Goal: Task Accomplishment & Management: Use online tool/utility

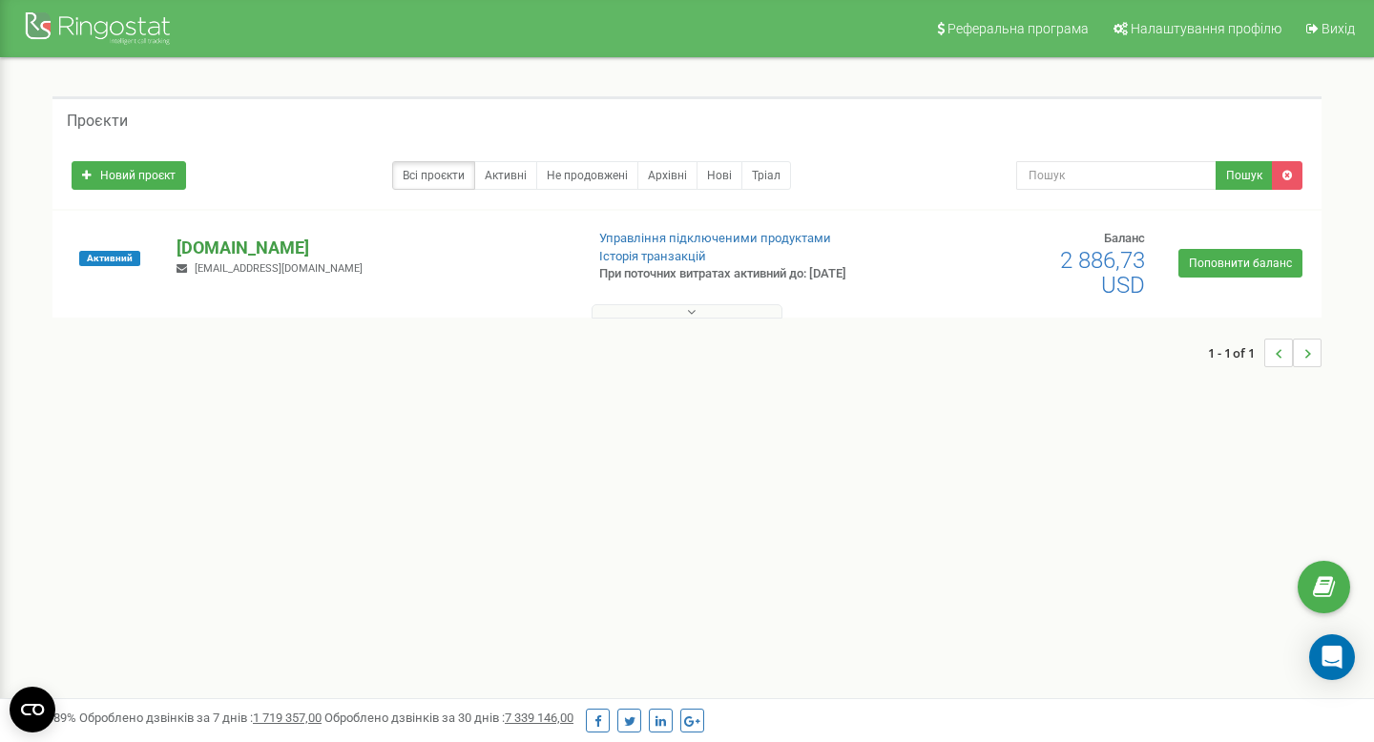
click at [220, 249] on p "[DOMAIN_NAME]" at bounding box center [372, 248] width 391 height 25
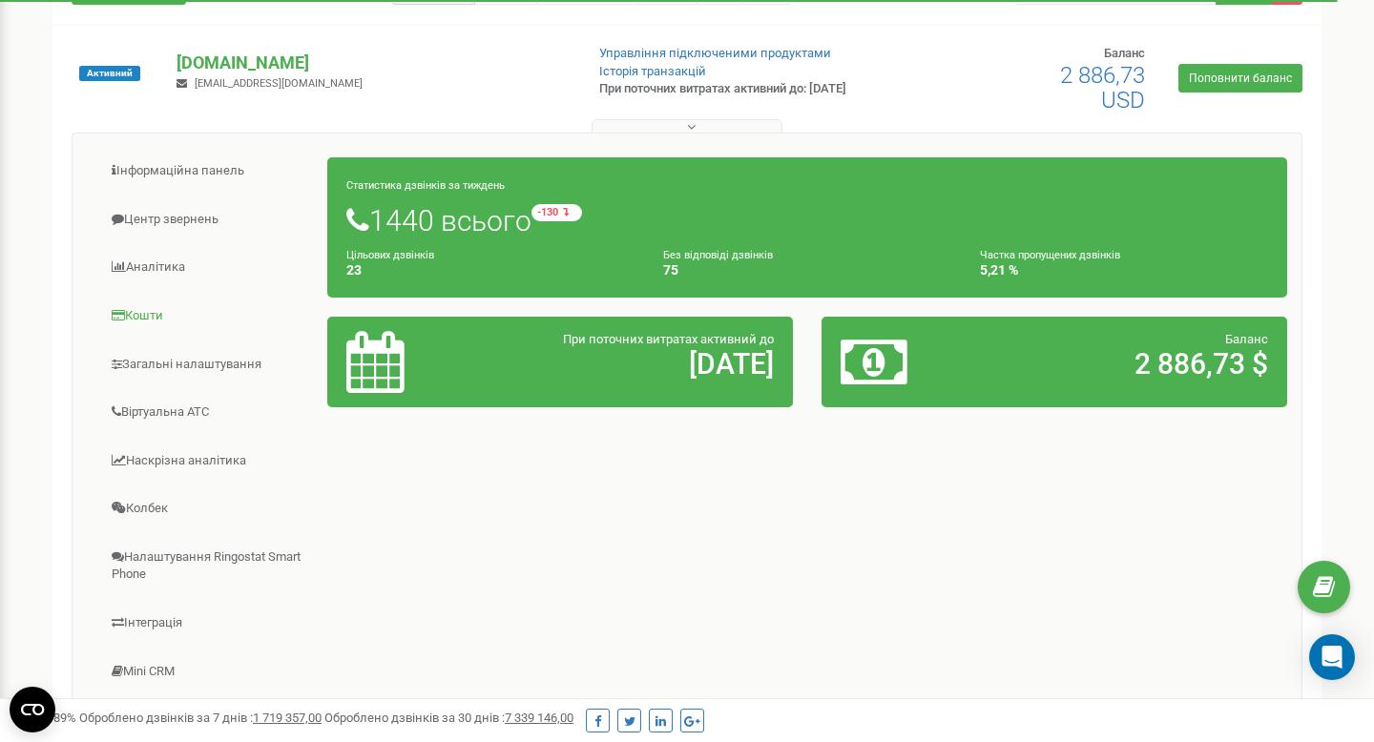
scroll to position [213, 0]
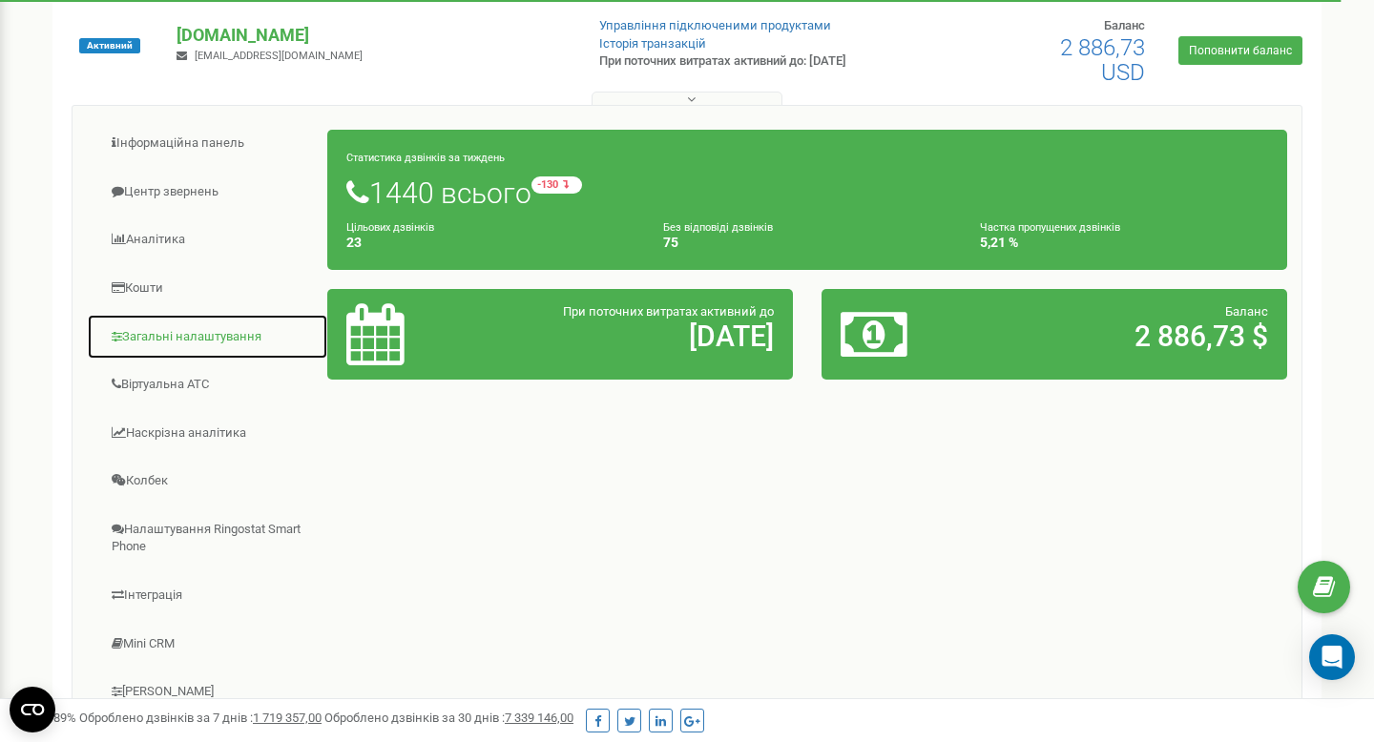
click at [243, 320] on link "Загальні налаштування" at bounding box center [207, 337] width 241 height 47
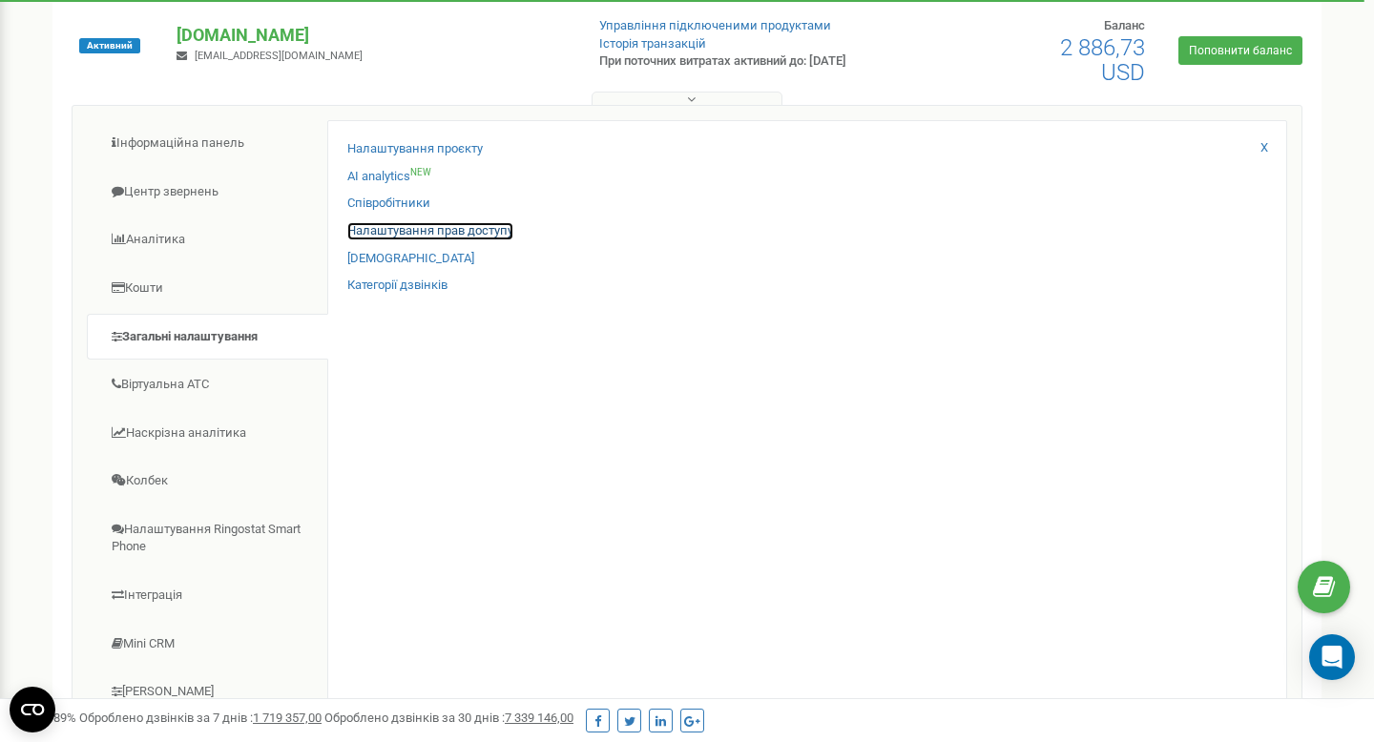
click at [410, 232] on link "Налаштування прав доступу" at bounding box center [430, 231] width 166 height 18
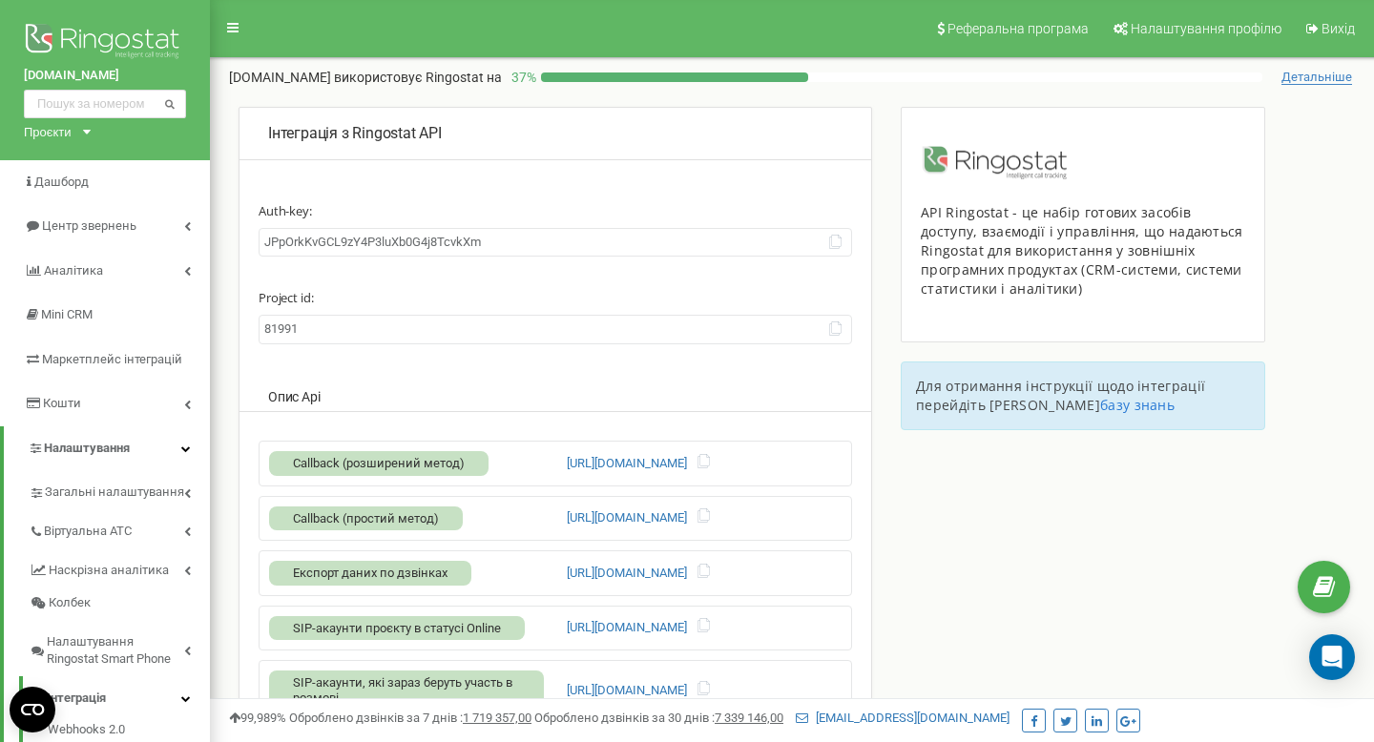
scroll to position [11, 0]
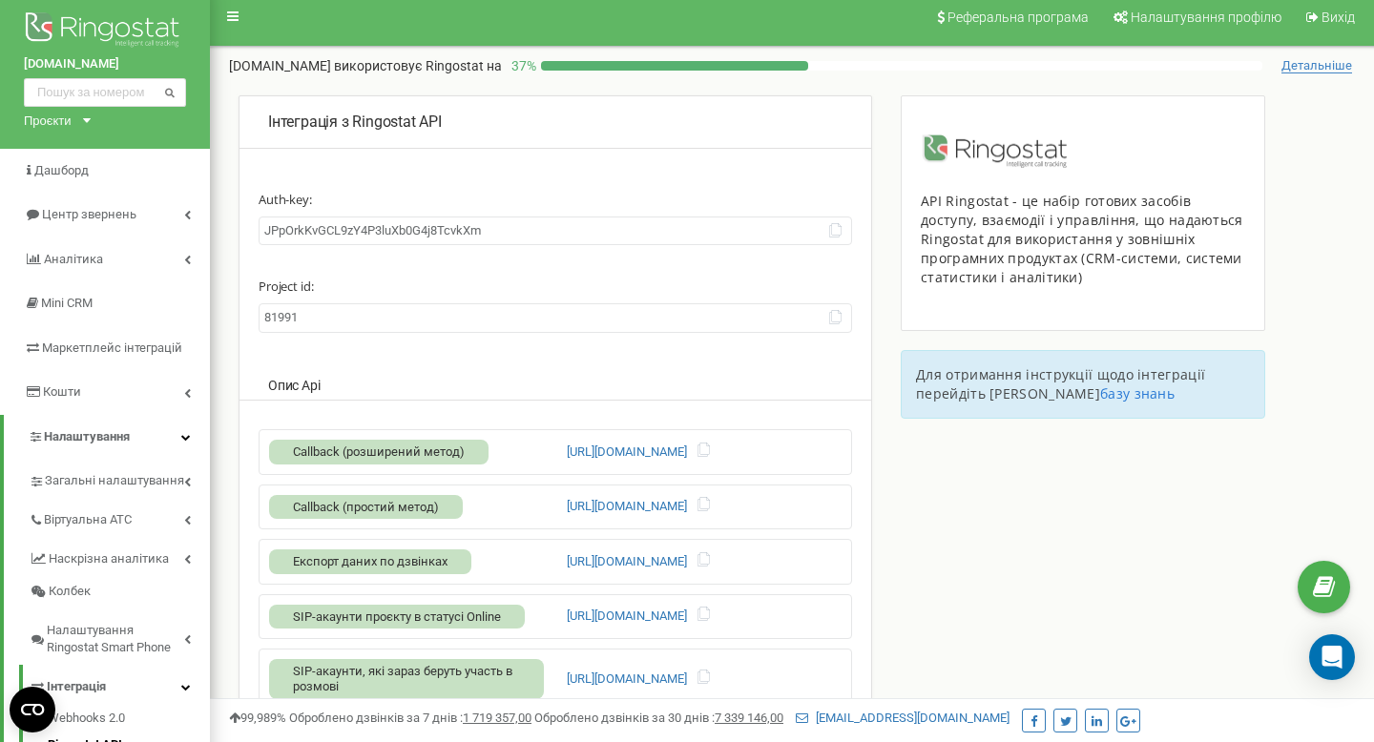
click at [521, 223] on input "JPpOrkKvGCL9zY4P3luXb0G4j8TcvkXm" at bounding box center [555, 232] width 593 height 30
click at [840, 317] on icon at bounding box center [835, 317] width 14 height 14
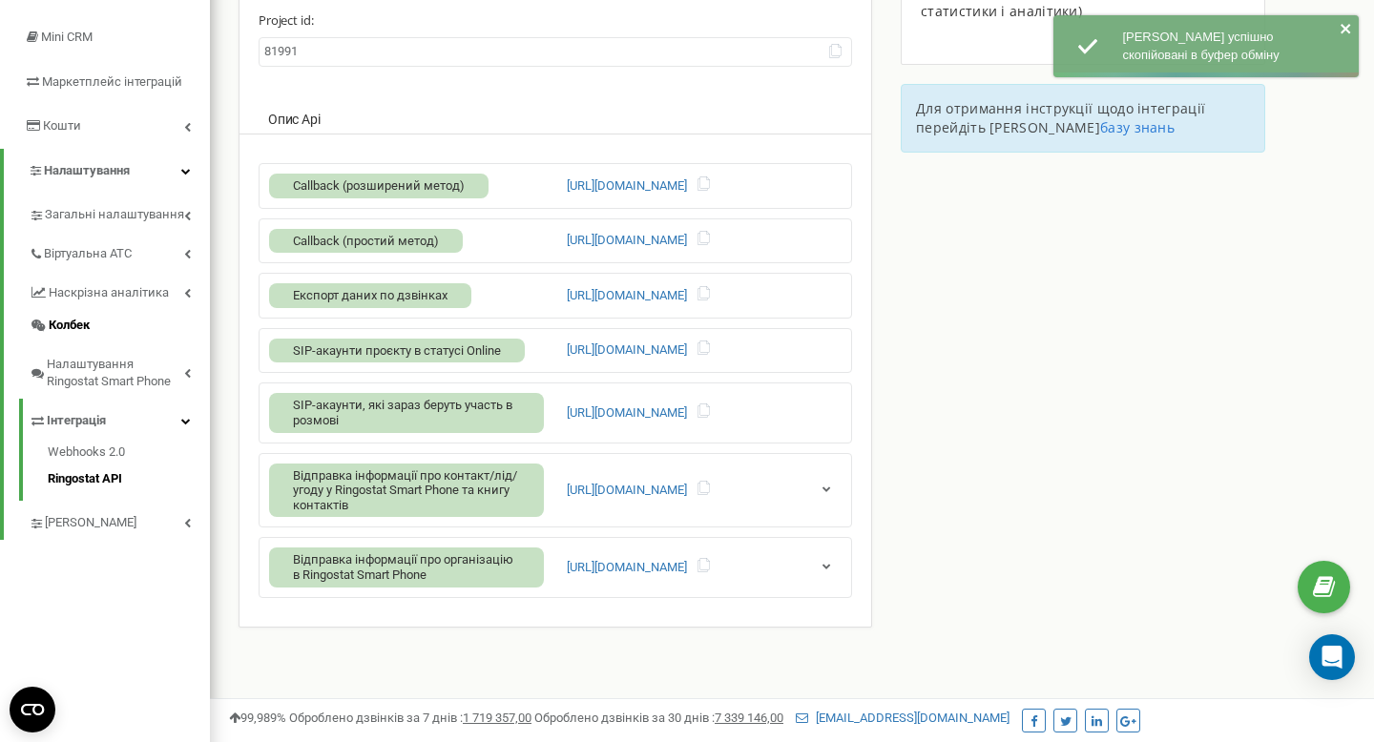
scroll to position [276, 0]
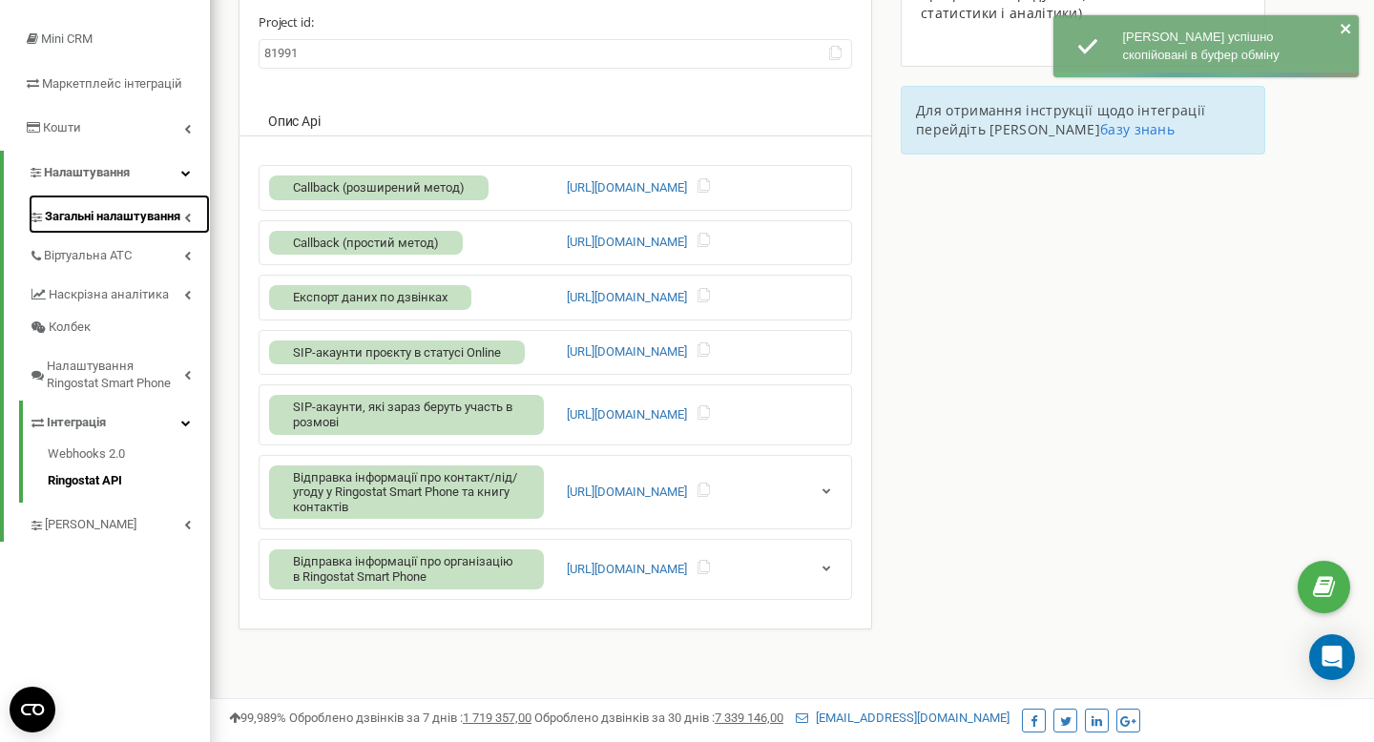
click at [157, 224] on span "Загальні налаштування" at bounding box center [112, 217] width 135 height 18
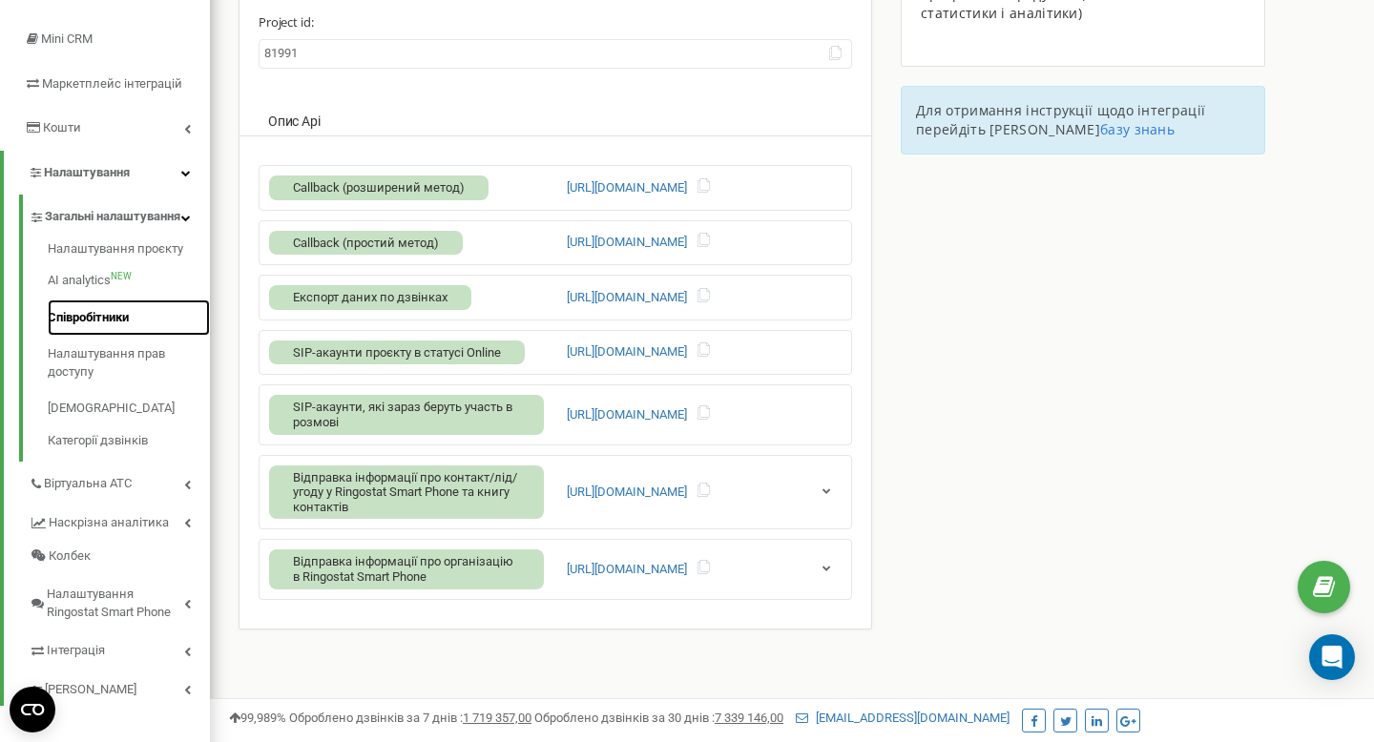
click at [115, 335] on link "Співробітники" at bounding box center [129, 318] width 162 height 37
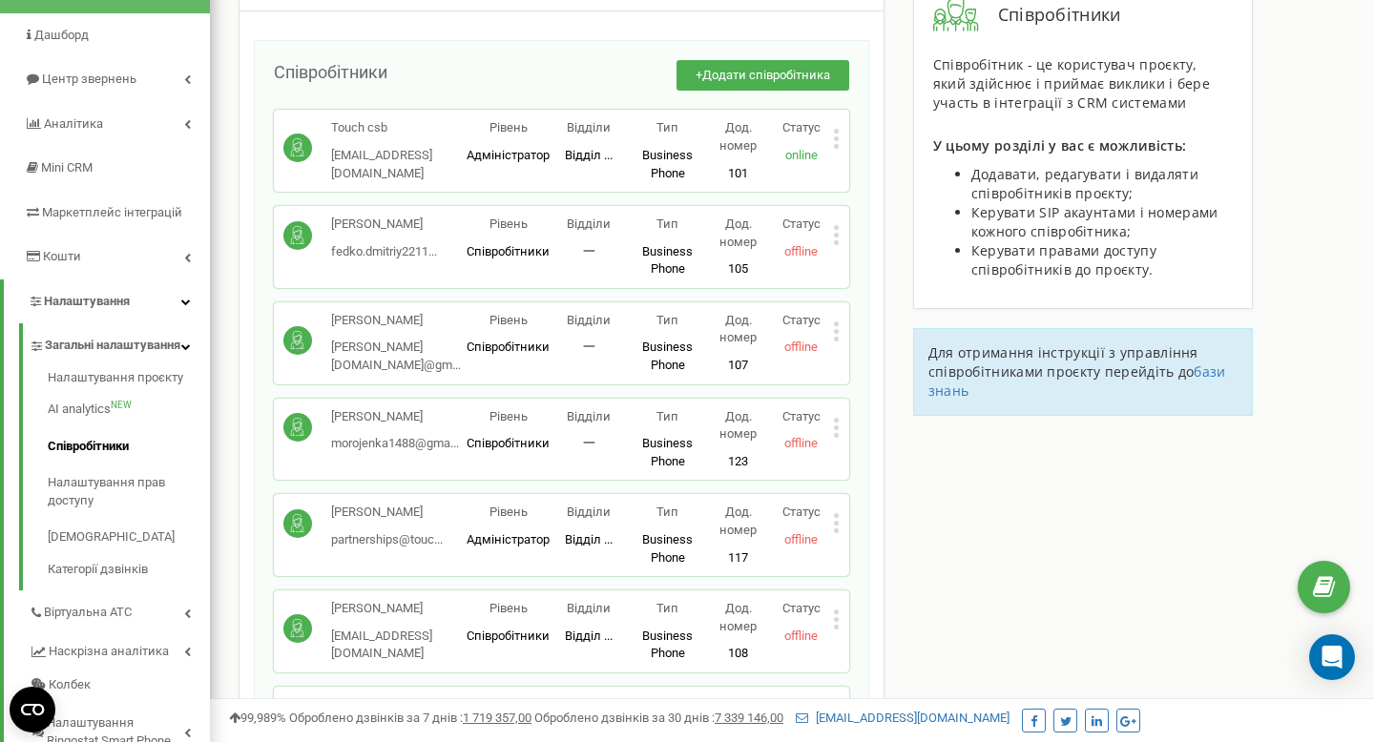
scroll to position [154, 0]
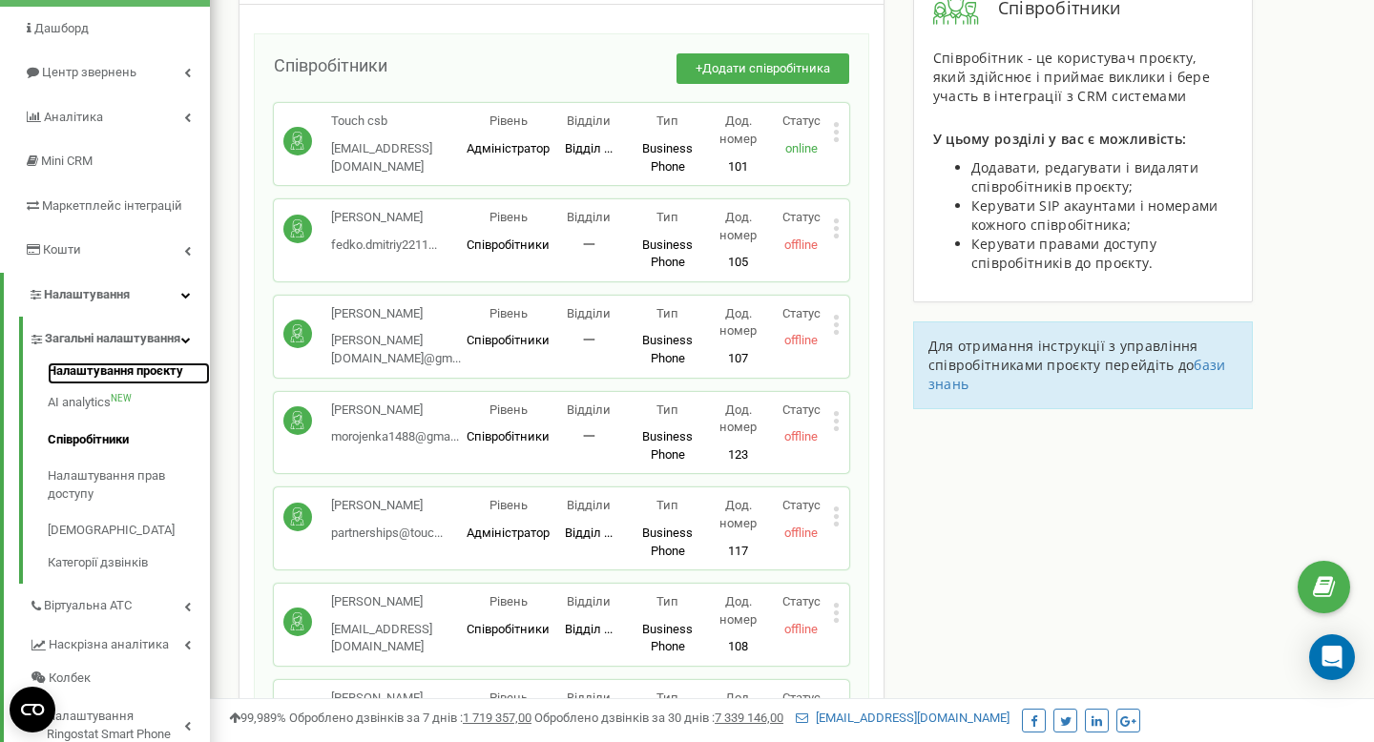
click at [152, 385] on link "Налаштування проєкту" at bounding box center [129, 374] width 162 height 23
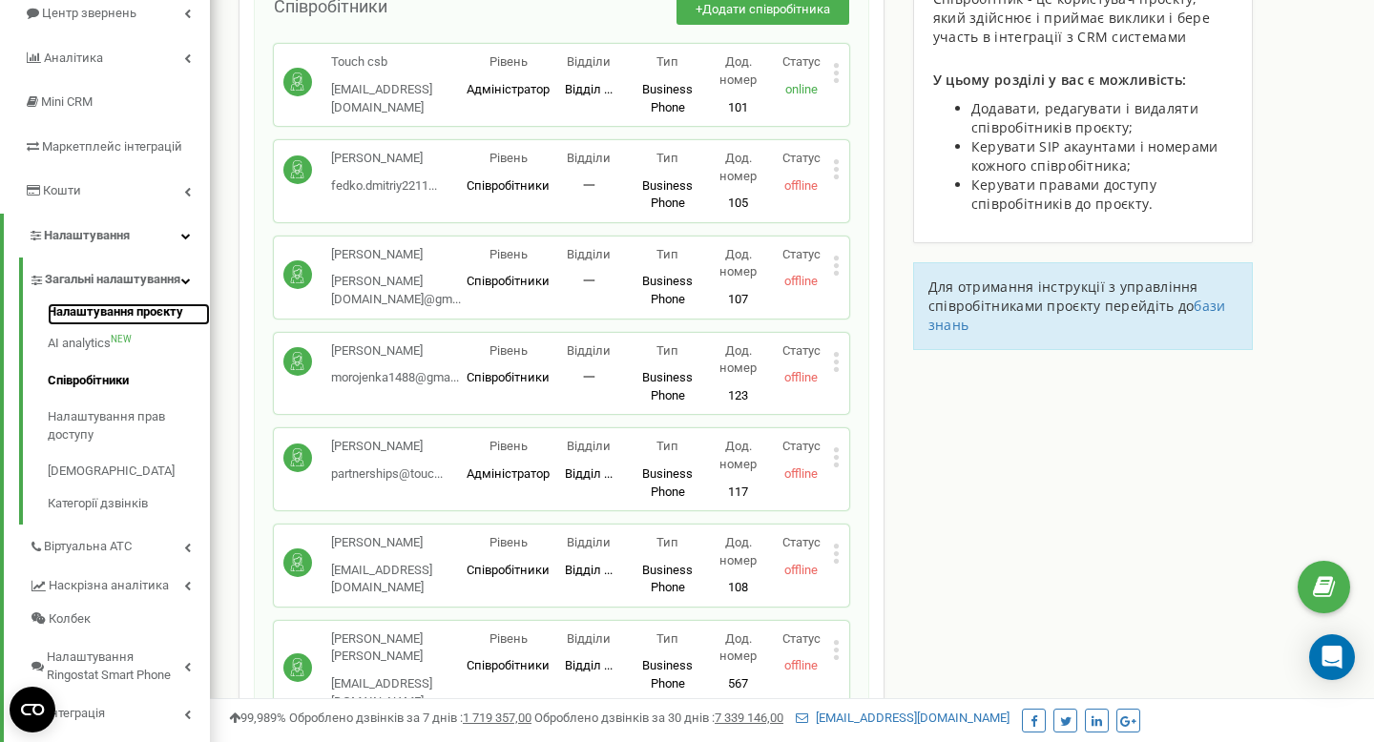
scroll to position [371, 0]
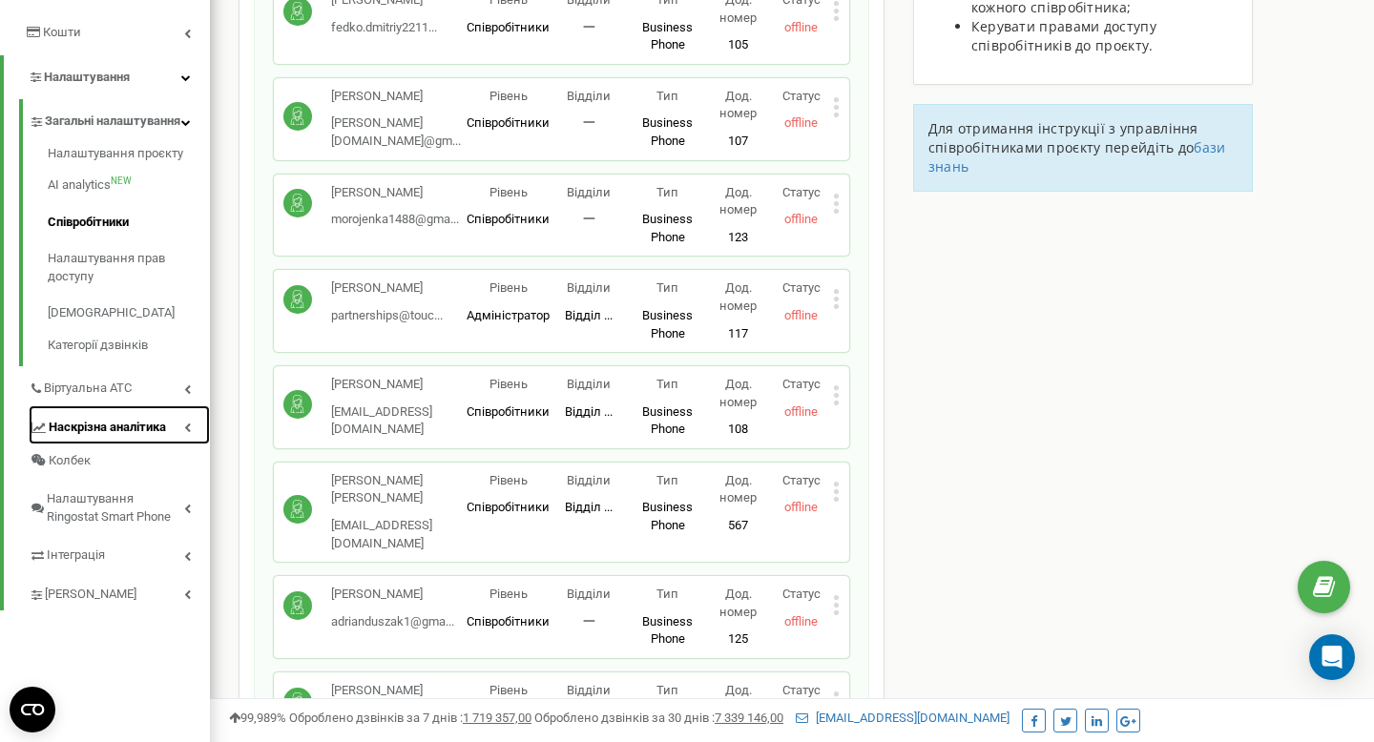
click at [105, 437] on span "Наскрізна аналітика" at bounding box center [107, 428] width 117 height 18
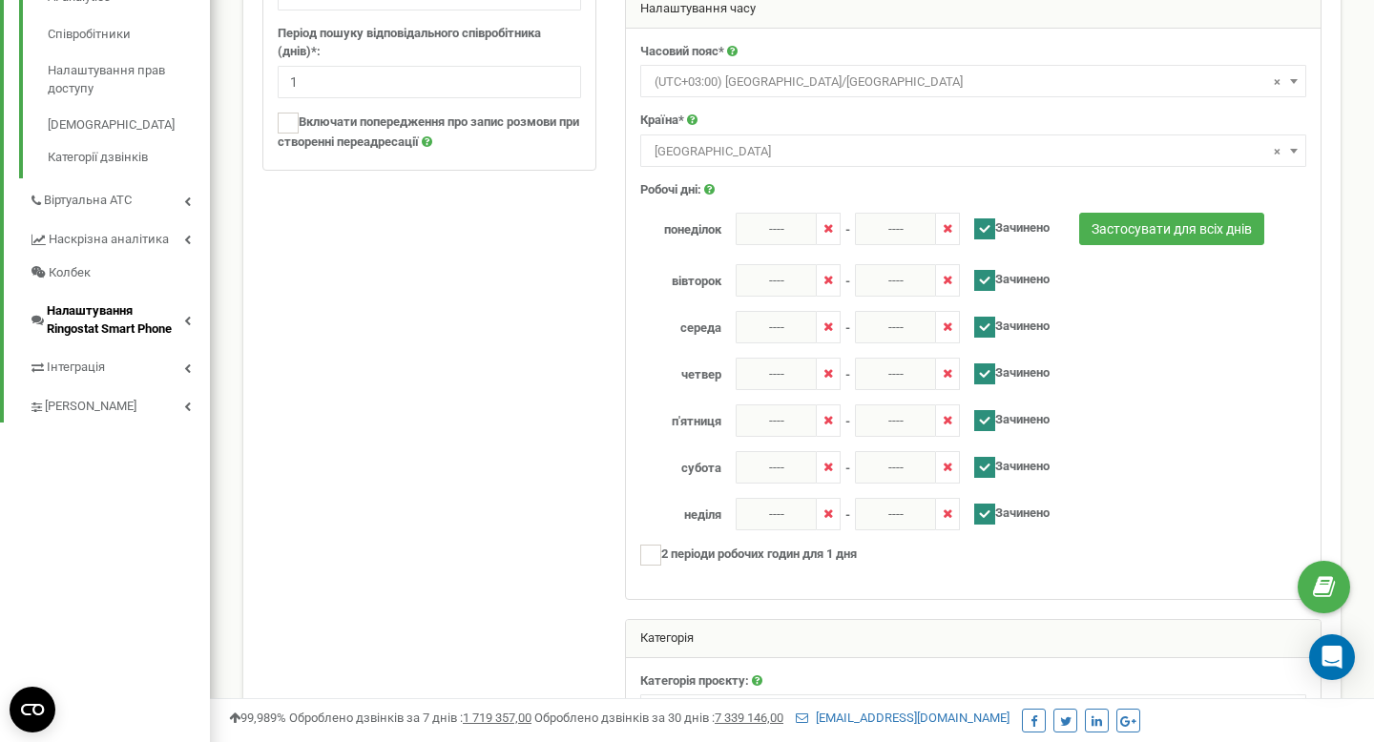
scroll to position [552, 0]
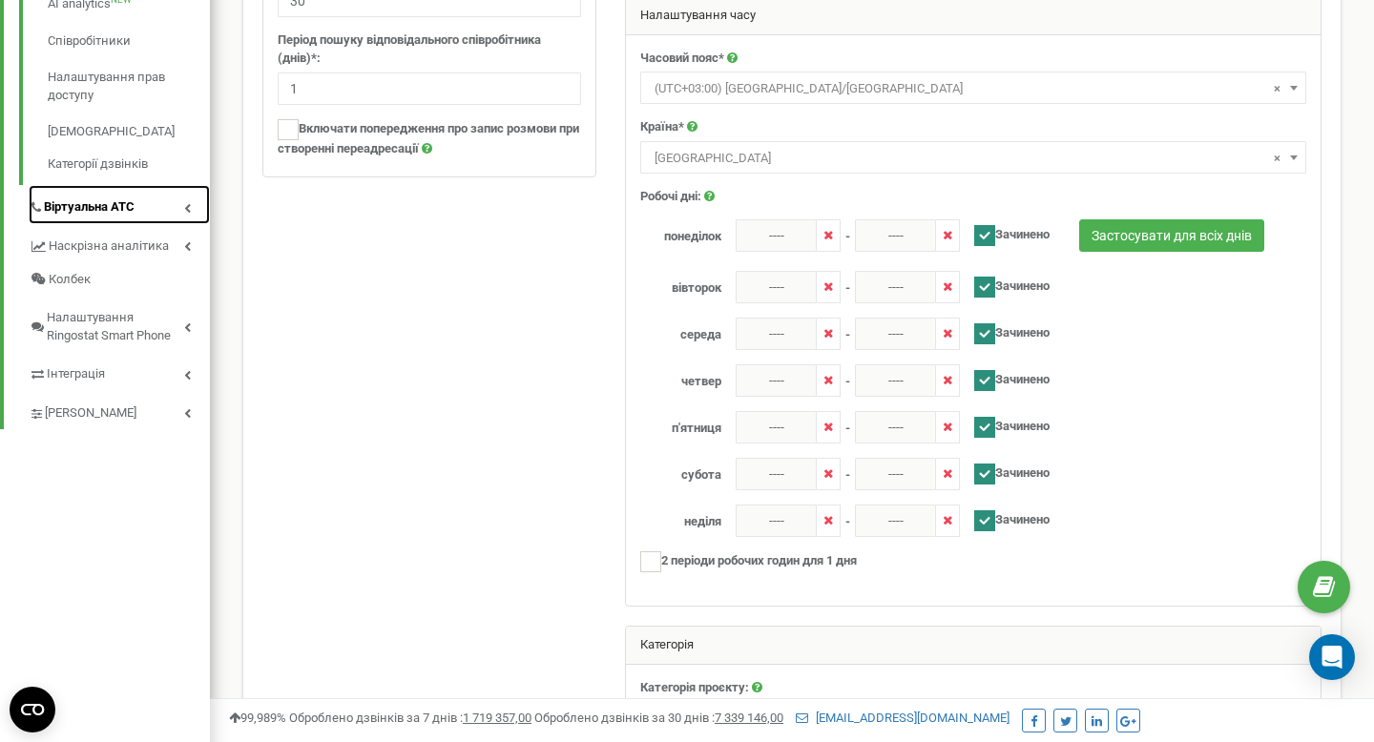
click at [141, 224] on link "Віртуальна АТС" at bounding box center [119, 204] width 181 height 39
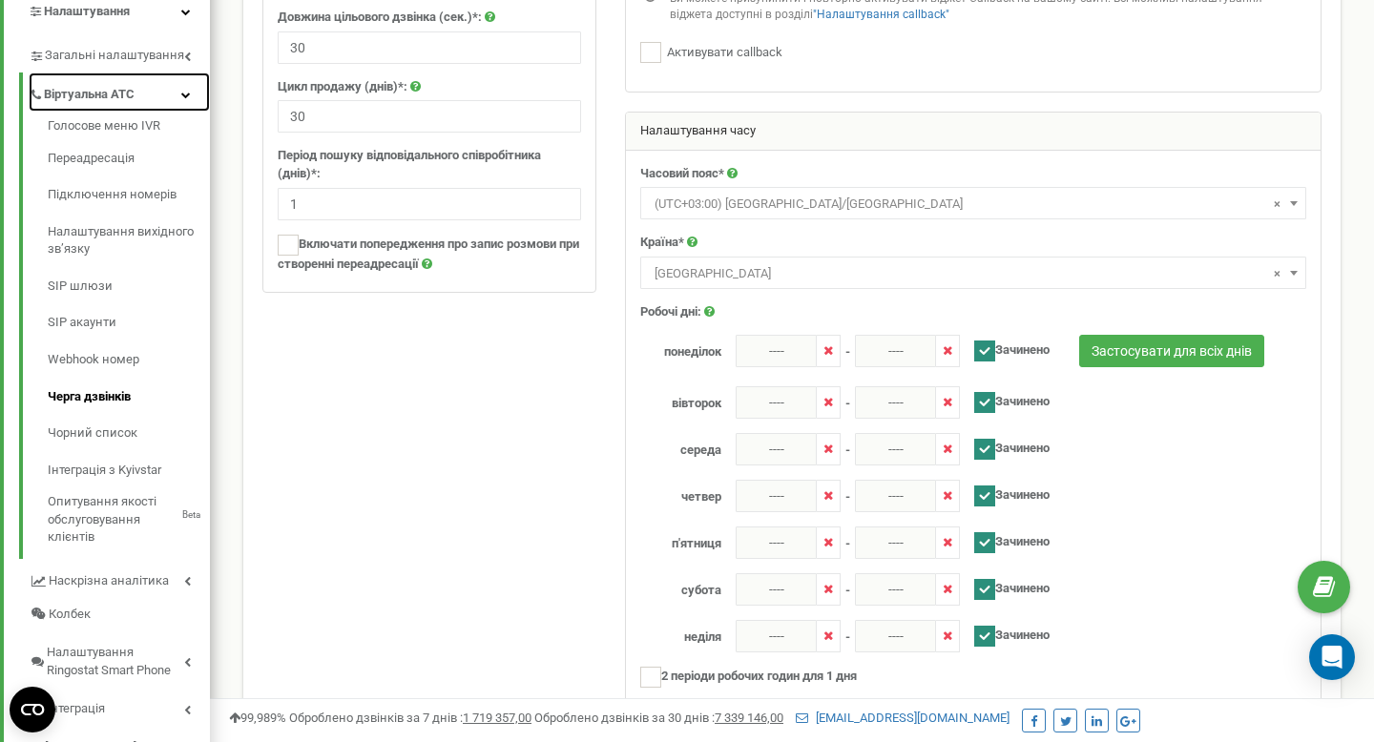
scroll to position [405, 0]
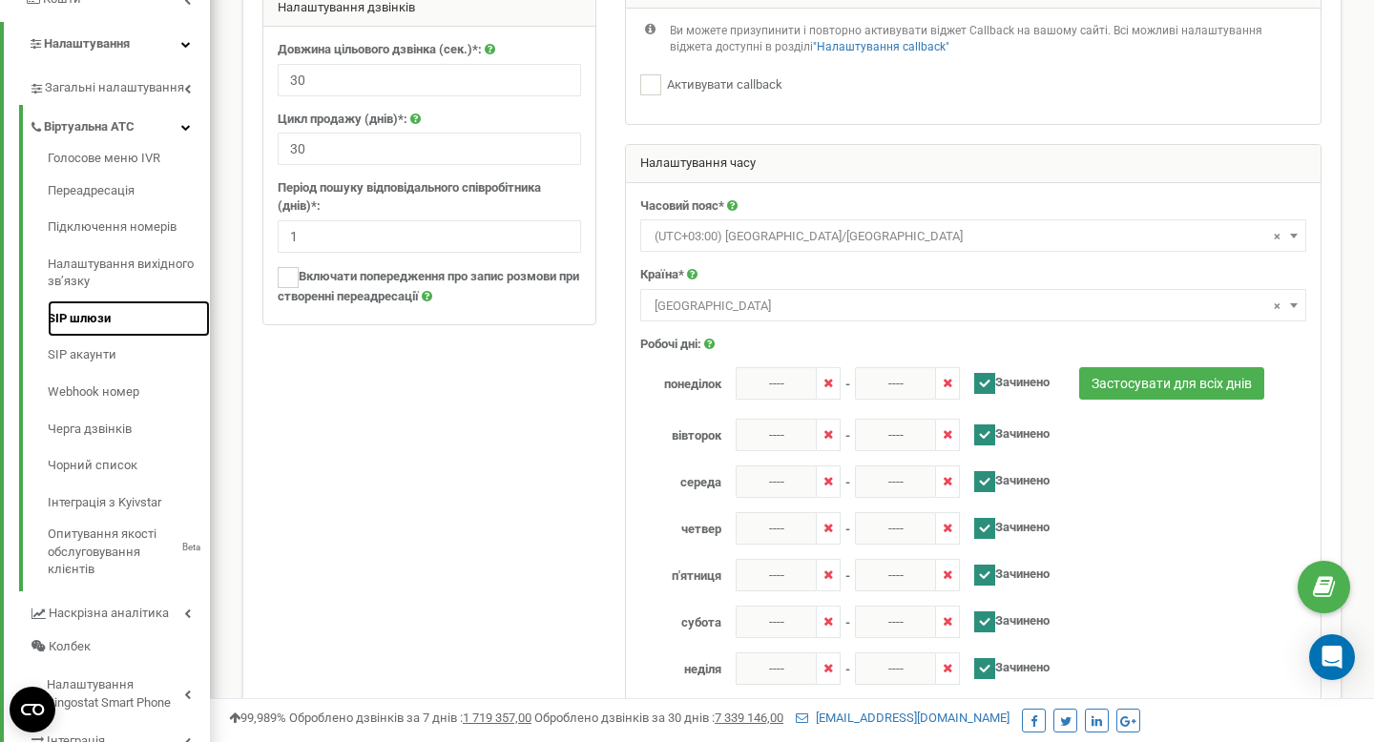
click at [124, 315] on link "SIP шлюзи" at bounding box center [129, 319] width 162 height 37
click at [120, 364] on link "SIP акаунти" at bounding box center [129, 355] width 162 height 37
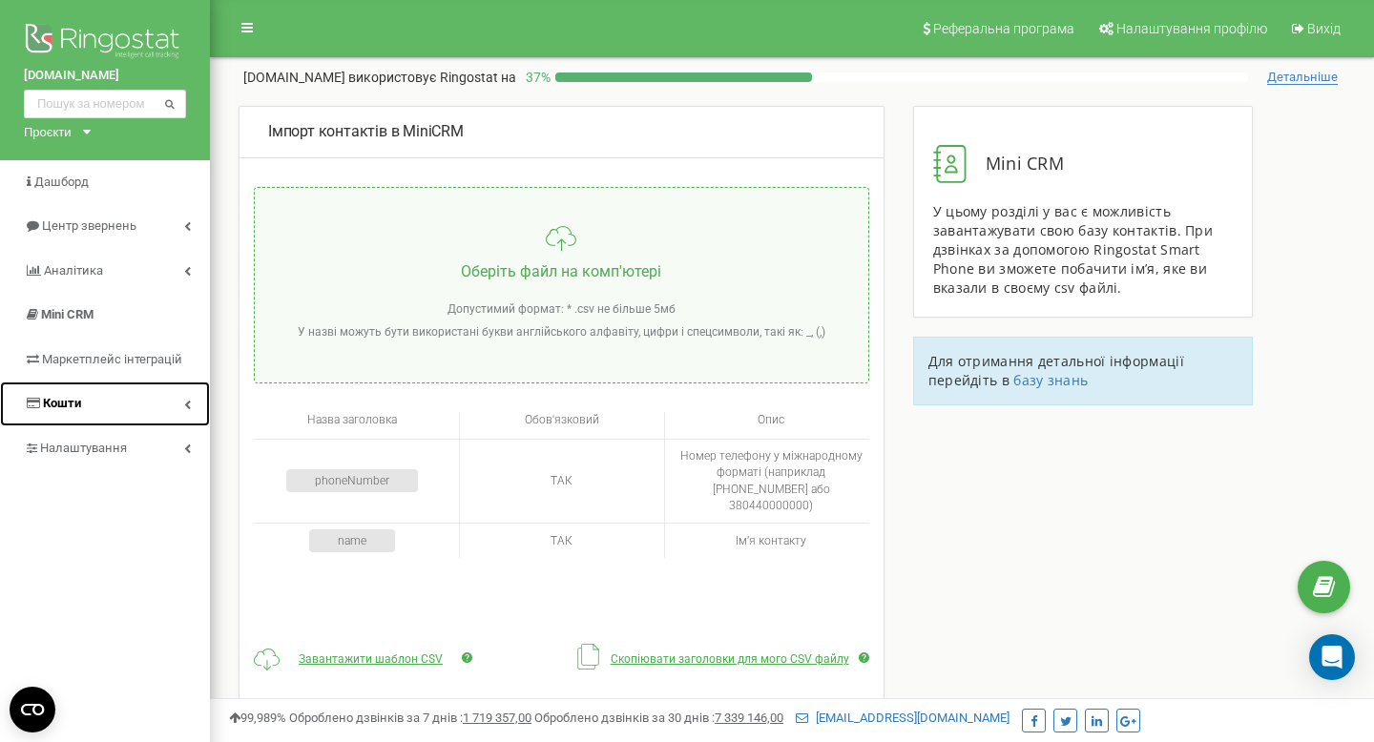
click at [149, 402] on link "Кошти" at bounding box center [105, 404] width 210 height 45
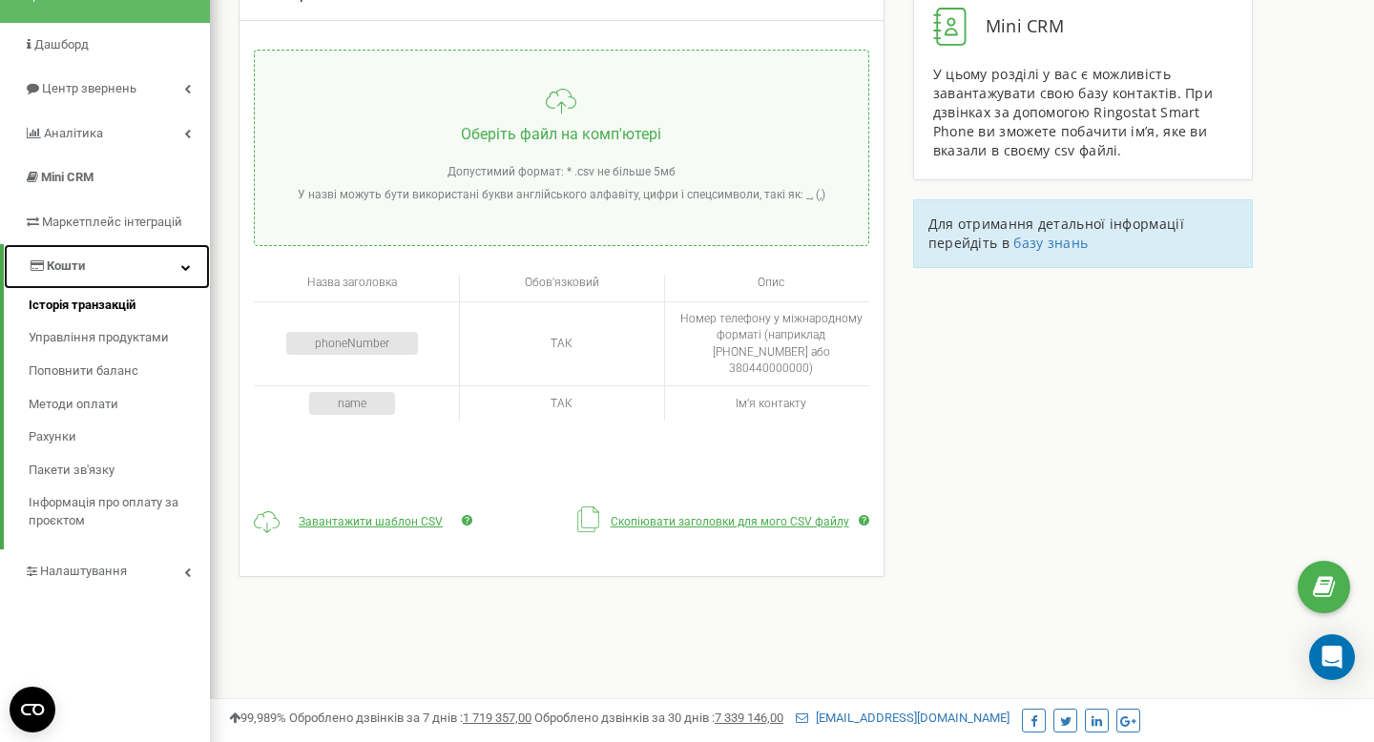
scroll to position [138, 0]
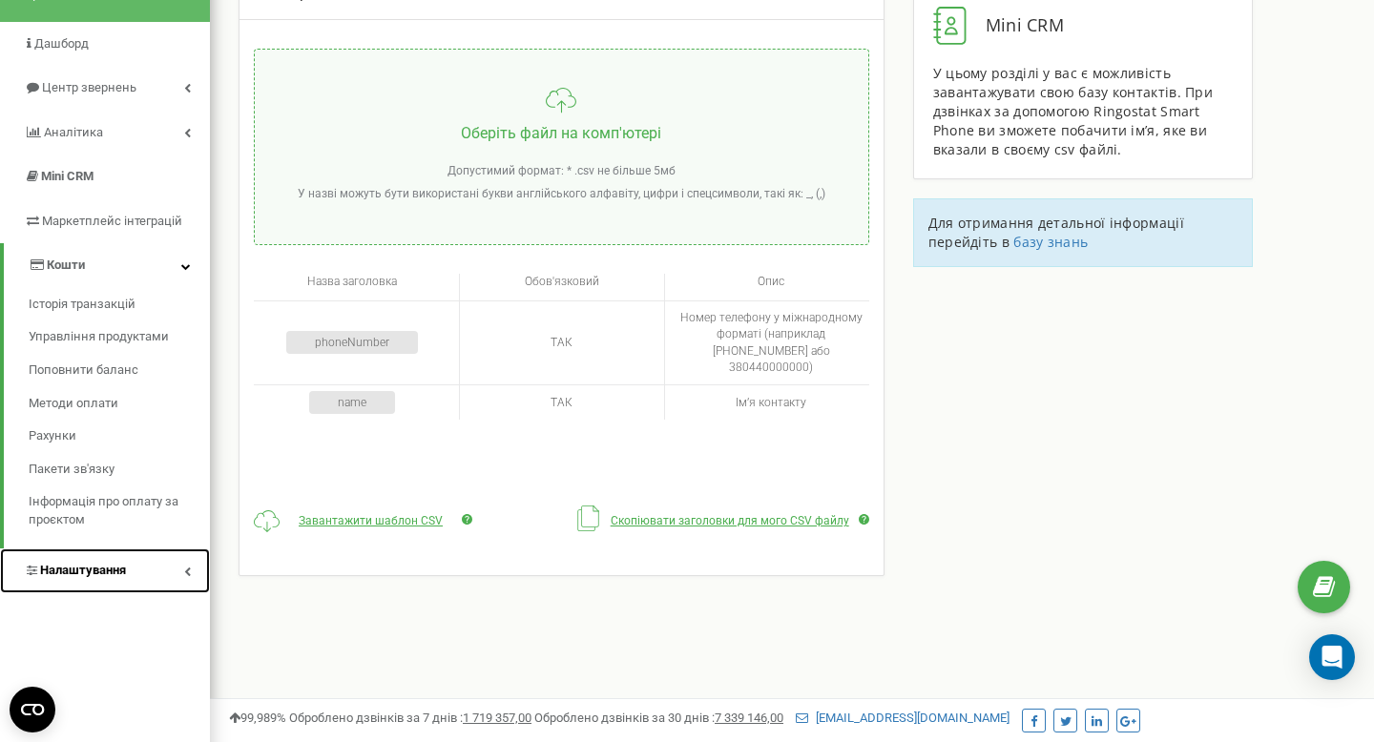
click at [165, 573] on link "Налаштування" at bounding box center [105, 571] width 210 height 45
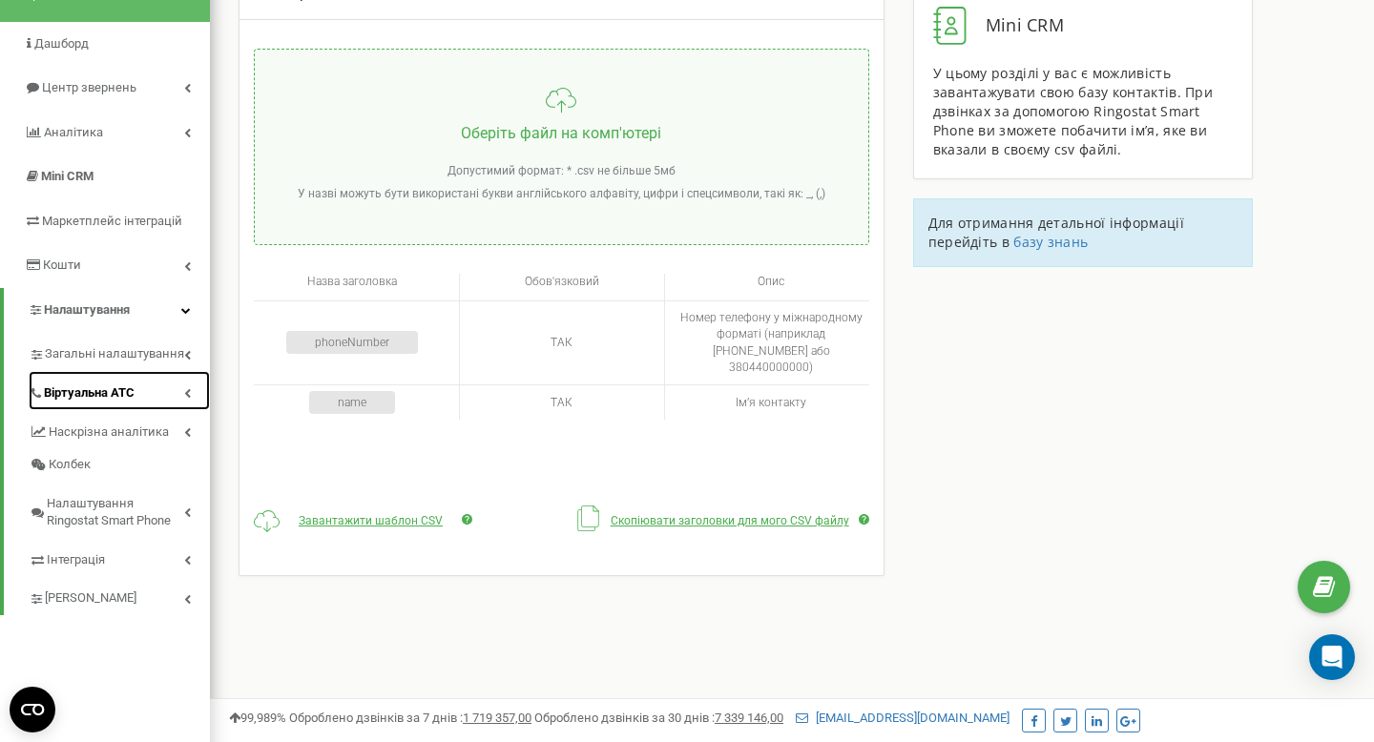
click at [179, 399] on link "Віртуальна АТС" at bounding box center [119, 390] width 181 height 39
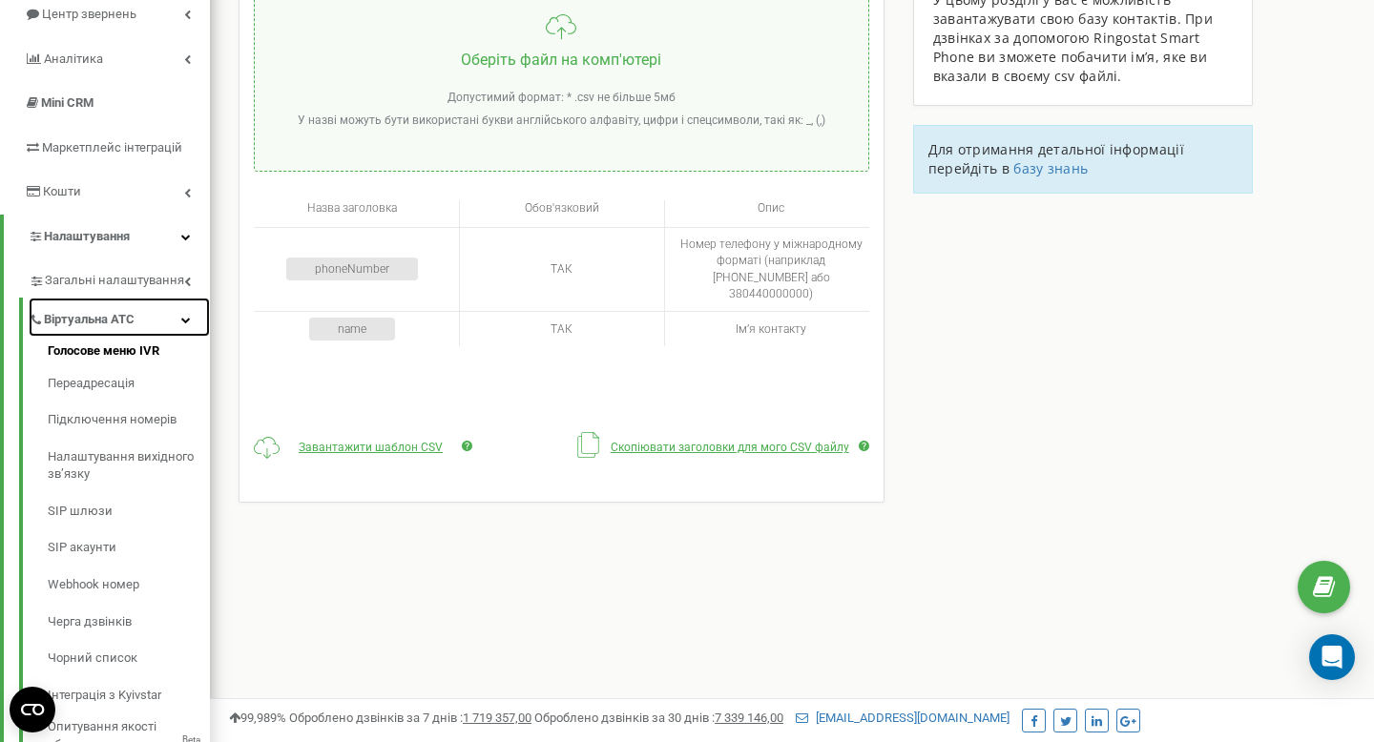
scroll to position [224, 0]
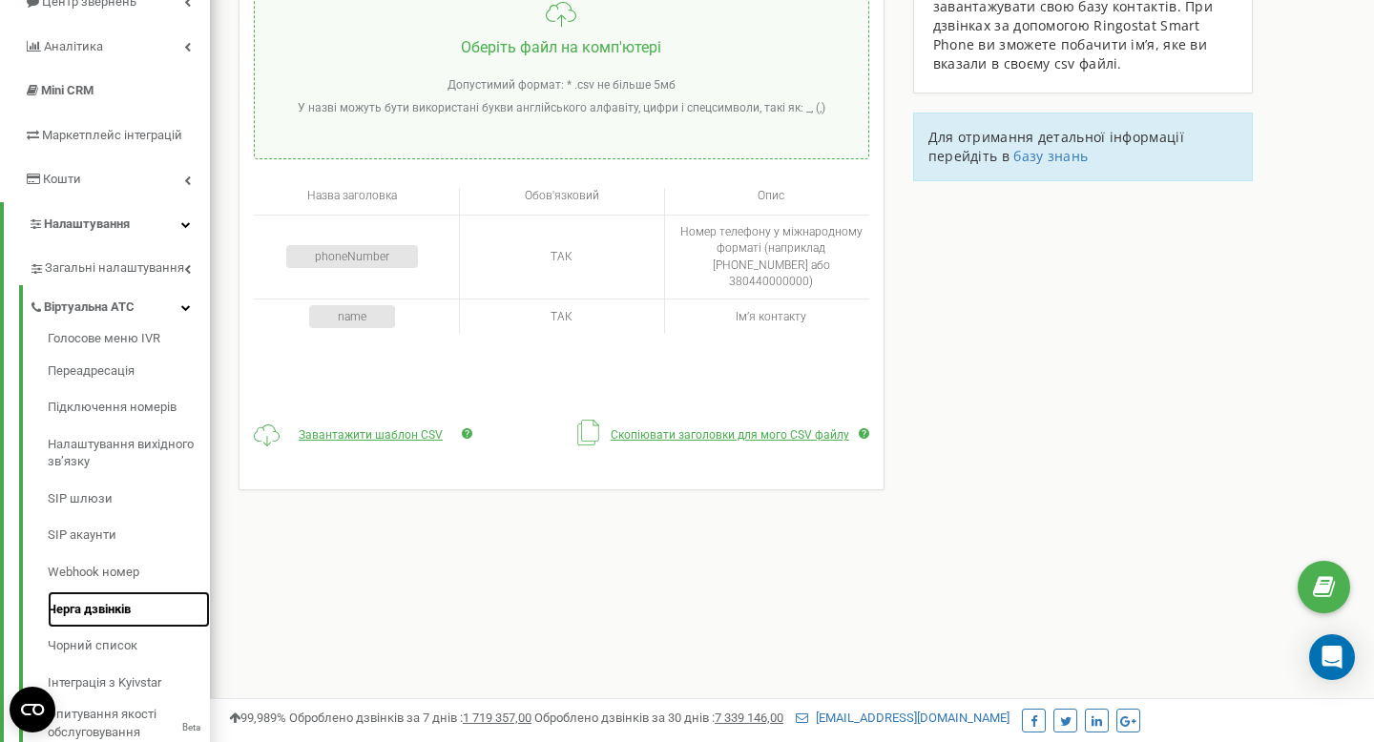
click at [133, 615] on link "Черга дзвінків" at bounding box center [129, 610] width 162 height 37
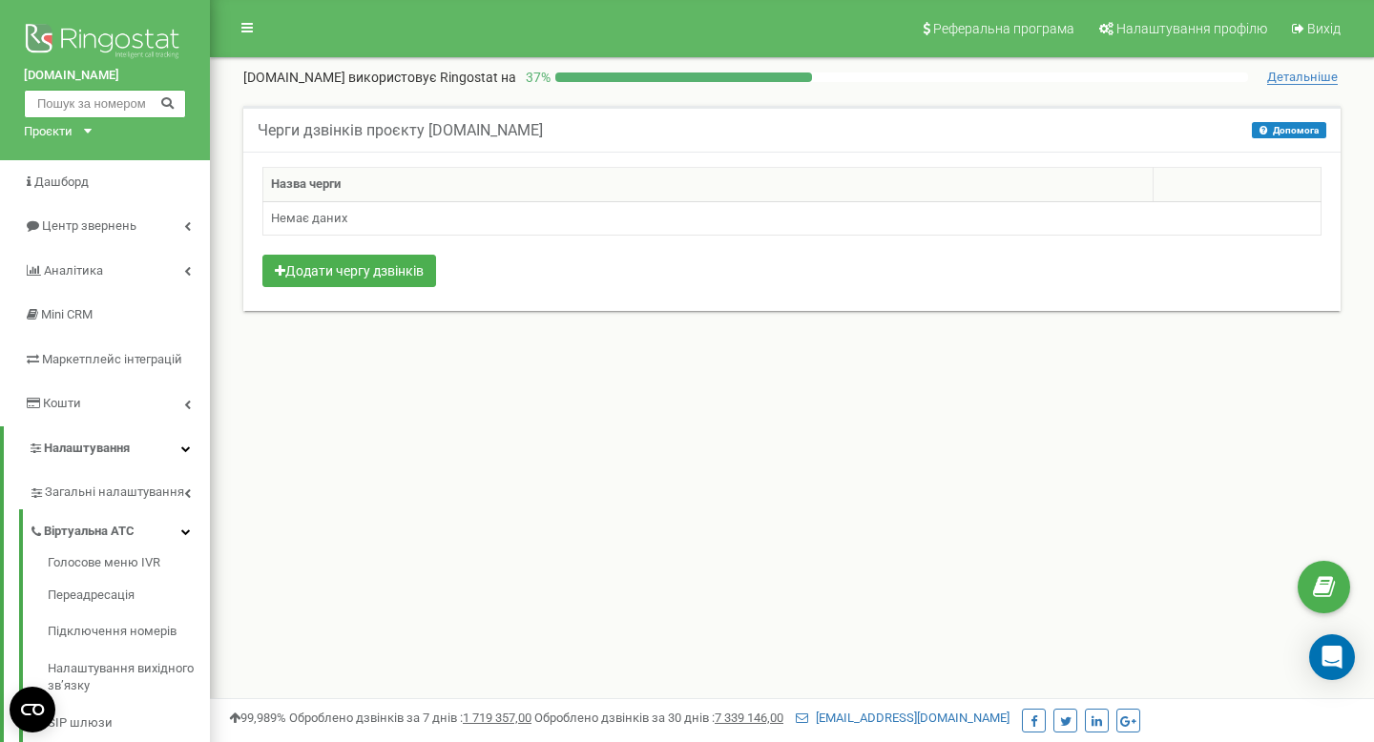
click at [146, 97] on input "text" at bounding box center [105, 104] width 162 height 29
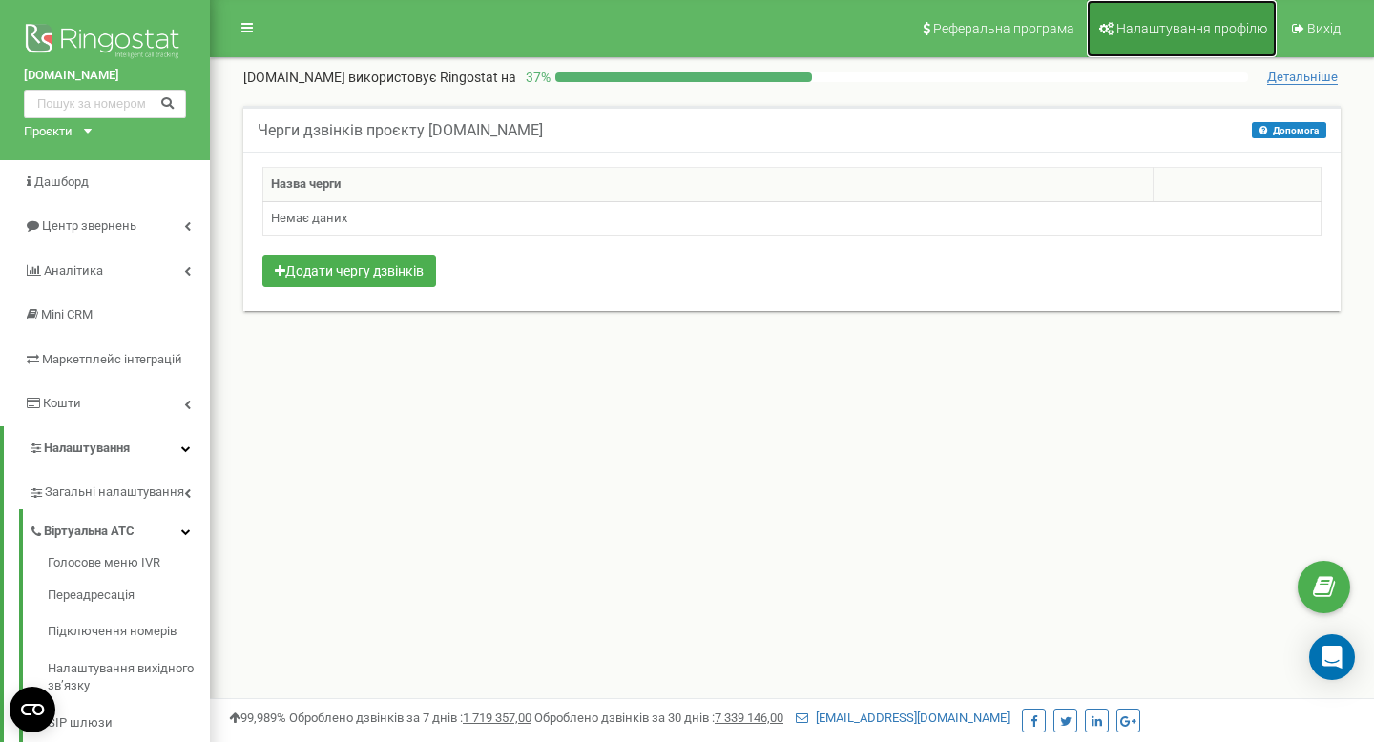
click at [1171, 35] on link "Налаштування профілю" at bounding box center [1182, 28] width 190 height 57
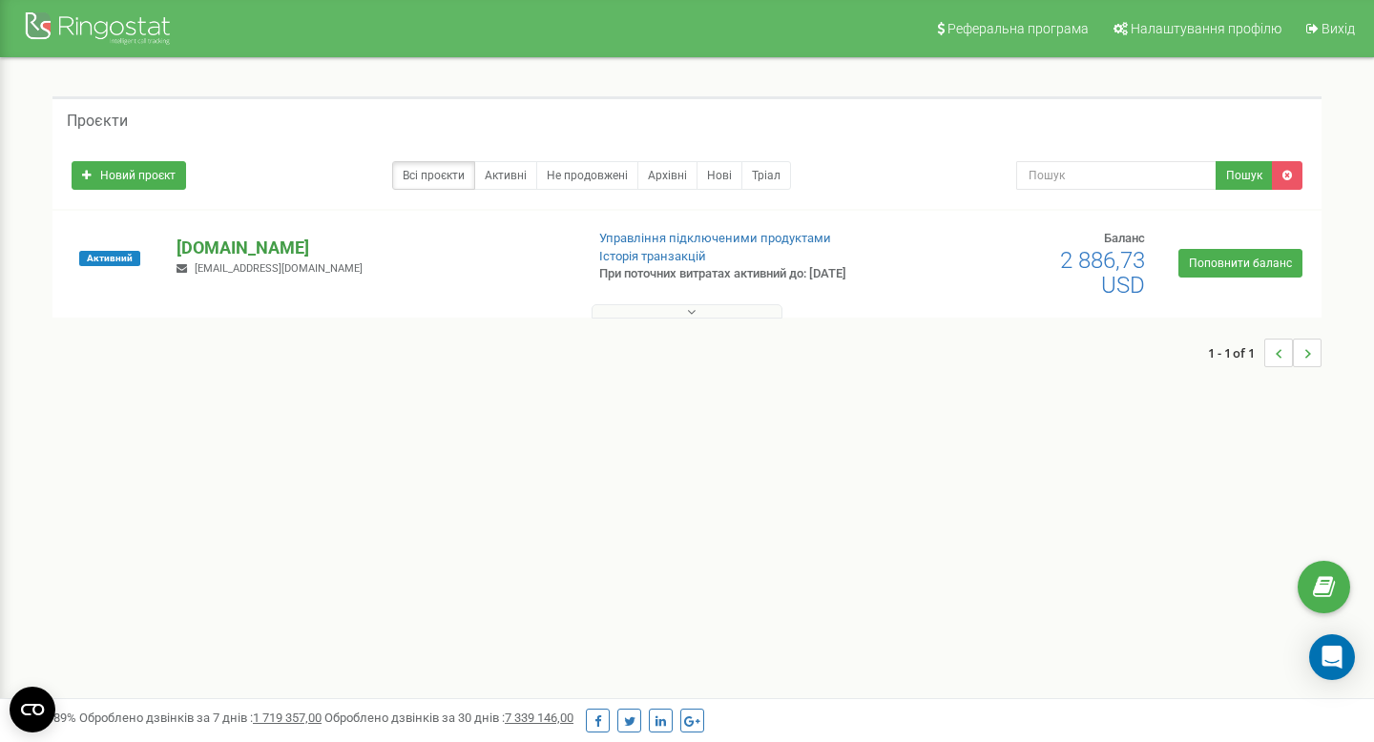
click at [266, 250] on p "touch-csb.com" at bounding box center [372, 248] width 391 height 25
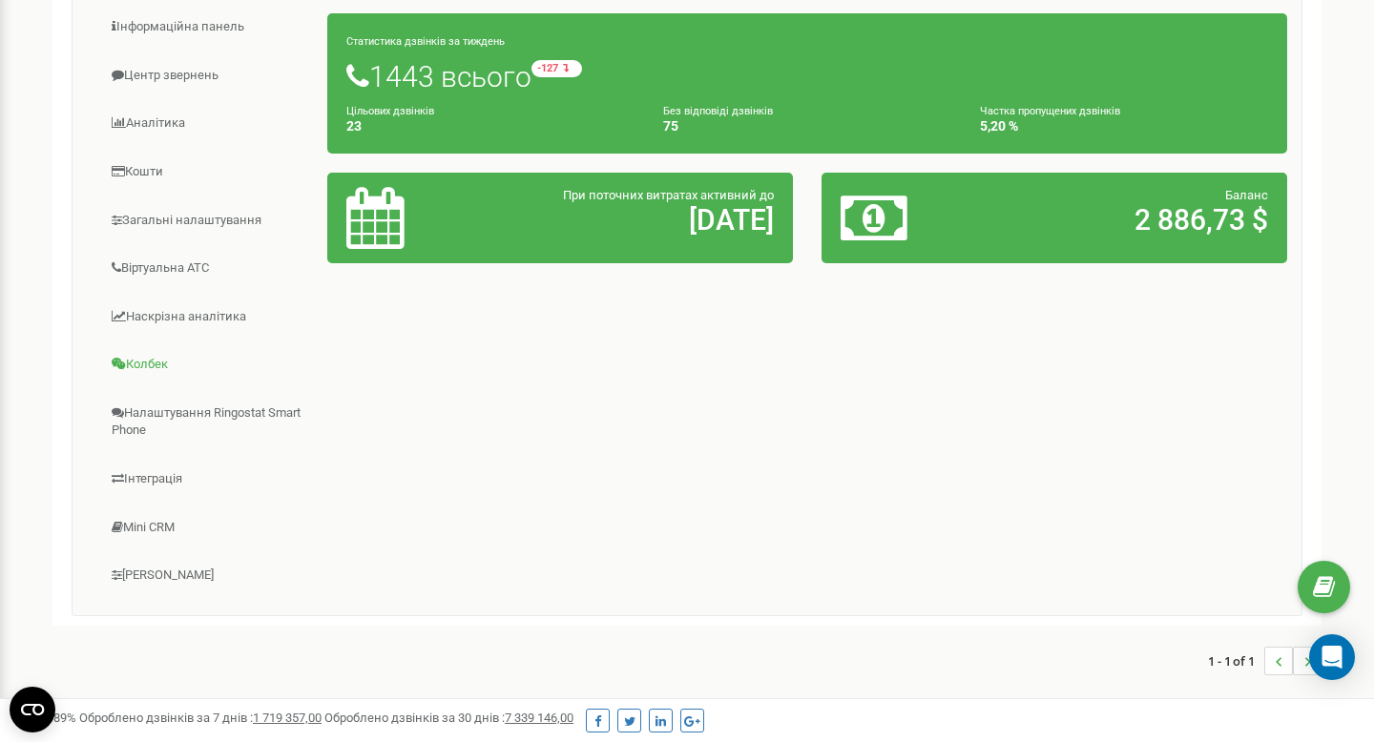
scroll to position [338, 0]
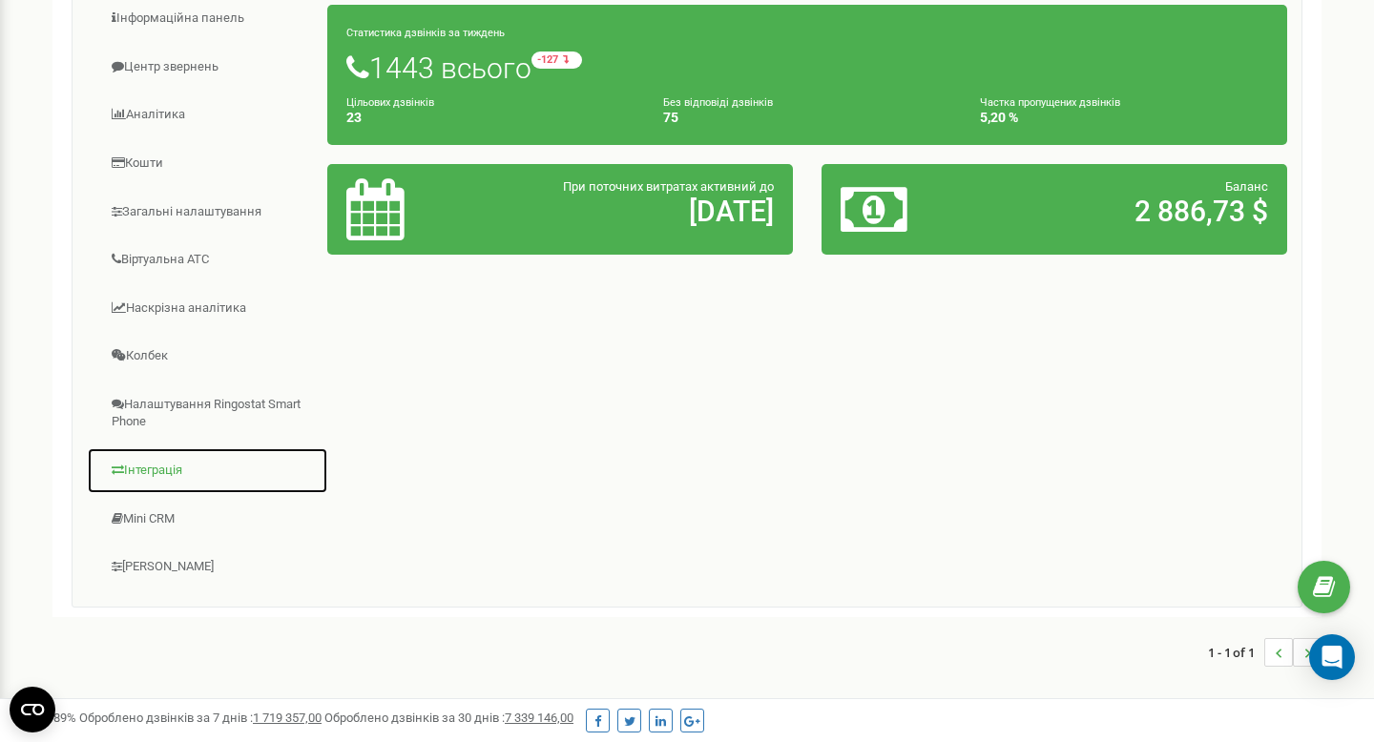
click at [165, 481] on link "Інтеграція" at bounding box center [207, 471] width 241 height 47
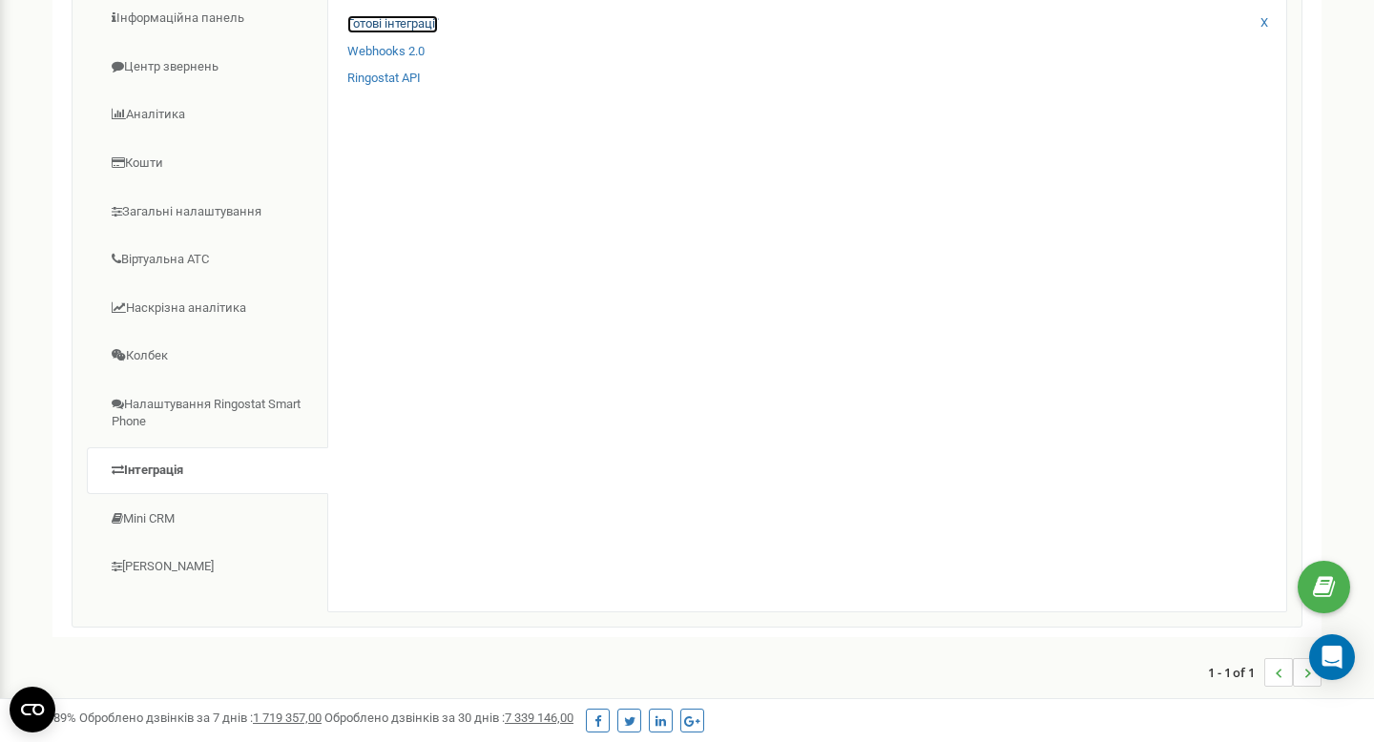
click at [430, 27] on link "Готові інтеграції" at bounding box center [392, 24] width 91 height 18
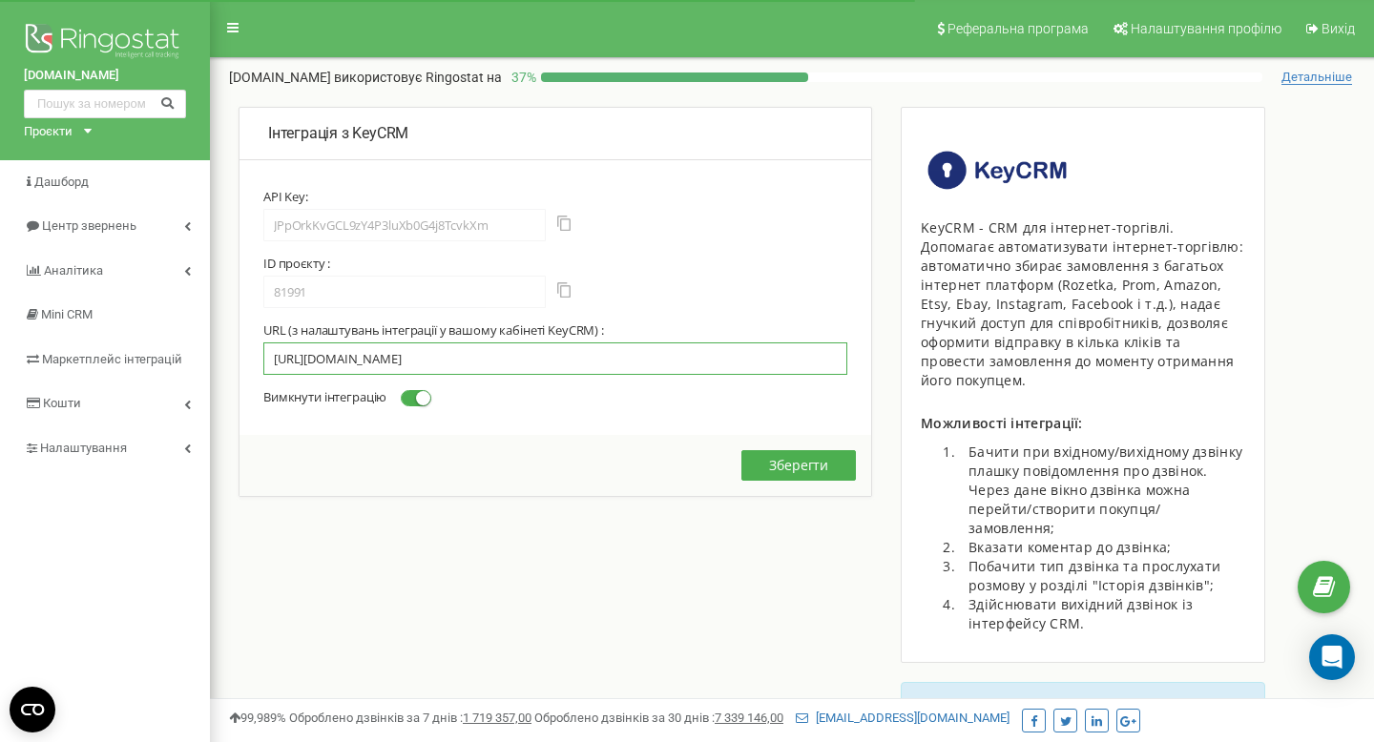
click at [489, 353] on input "https://openapi.keycrm.app/v1/communication/call-route/4M7XXOuJLbsutChT1RAYM04y…" at bounding box center [555, 359] width 584 height 32
paste input "FgBC1jUhXrh1fEowzDp4cD46/cd34901a531b57953ff7ea1538cd317f"
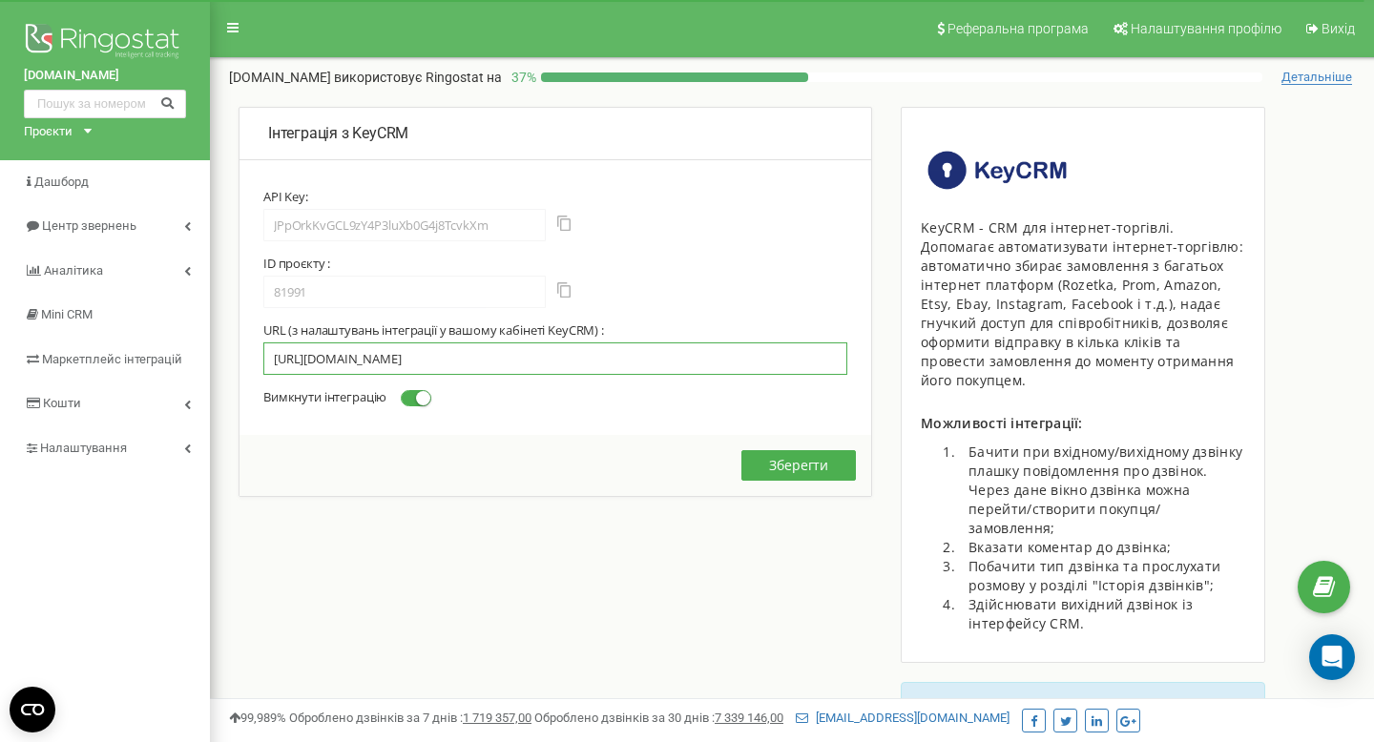
type input "https://openapi.keycrm.app/v1/communication/call-route/FgBC1jUhXrh1fEowzDp4cD46…"
click at [567, 400] on div "Вимкнути інтеграцію" at bounding box center [555, 400] width 584 height 22
click at [783, 474] on button "Зберегти" at bounding box center [798, 465] width 115 height 31
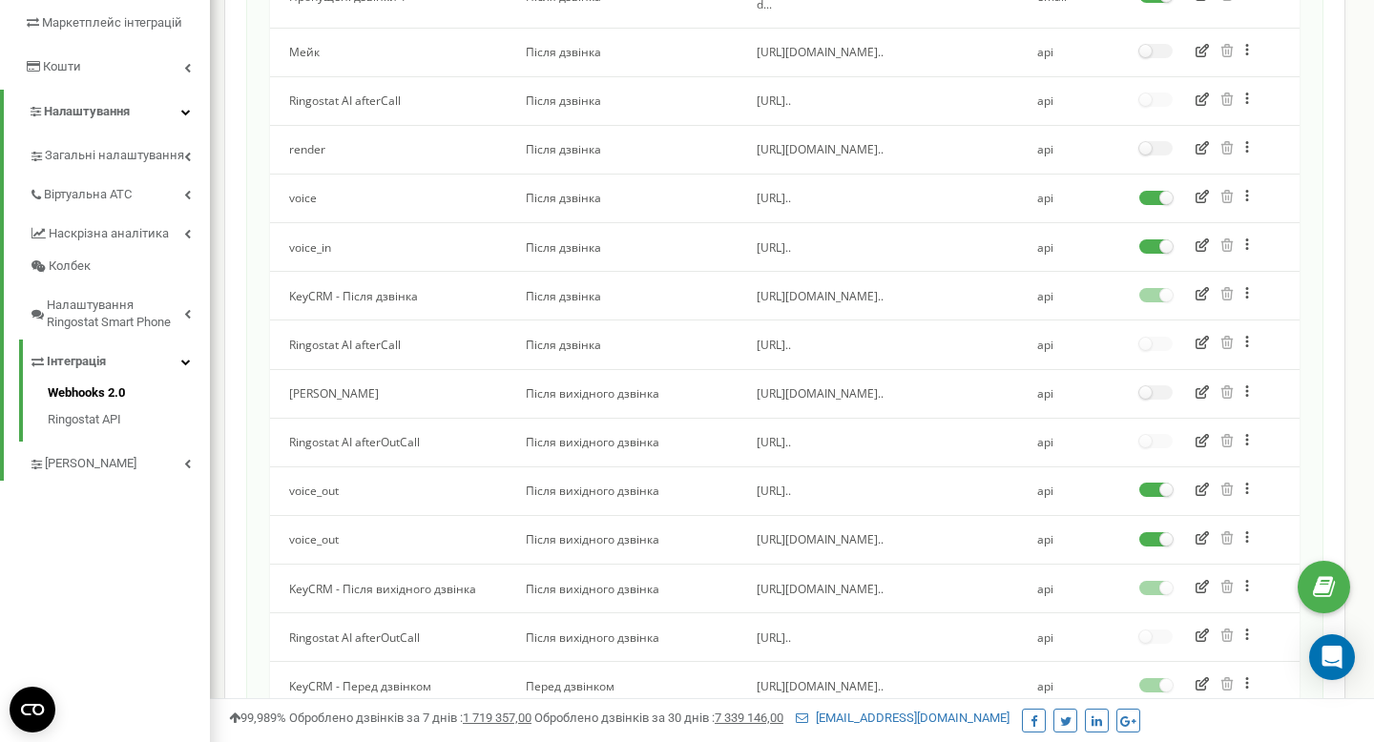
scroll to position [329, 0]
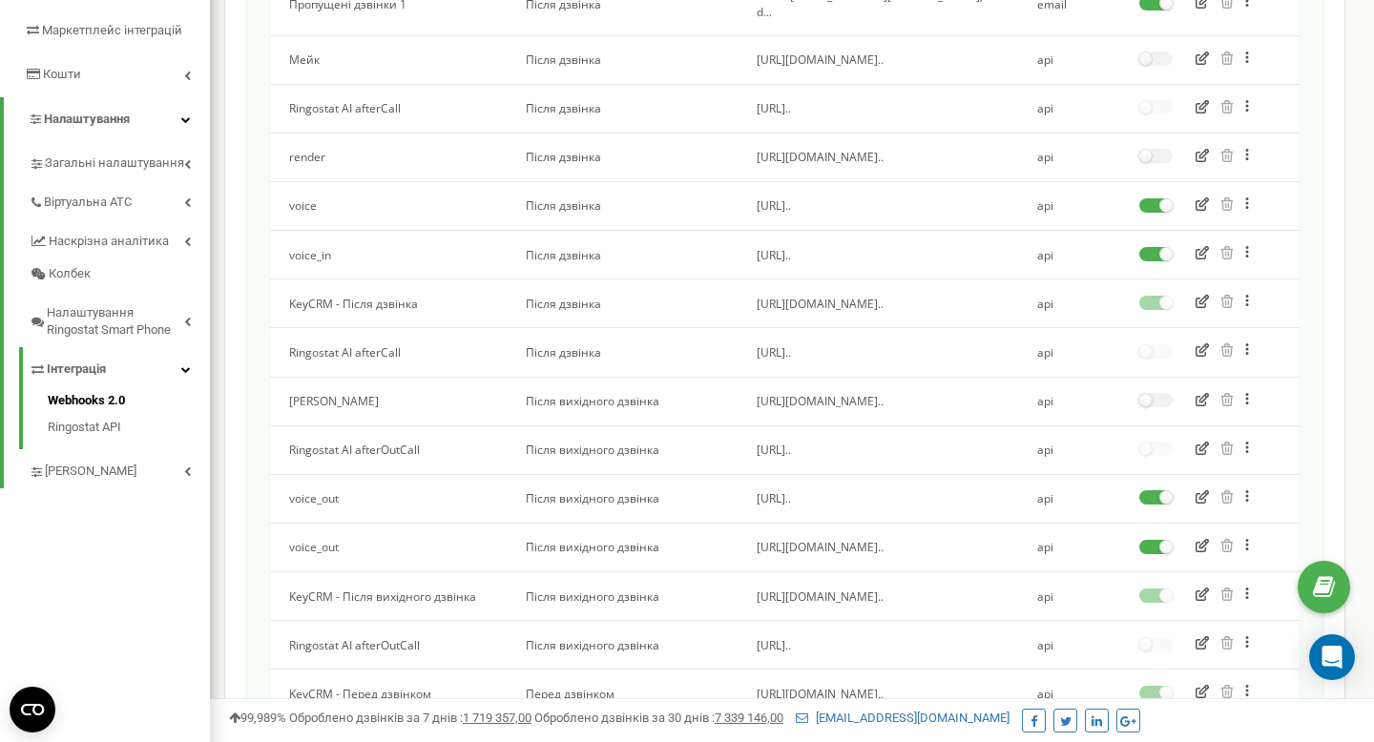
click at [1243, 492] on div "Зробити копію Перенести" at bounding box center [1259, 498] width 41 height 19
click at [1261, 528] on div "Зробити копію" at bounding box center [1301, 540] width 123 height 31
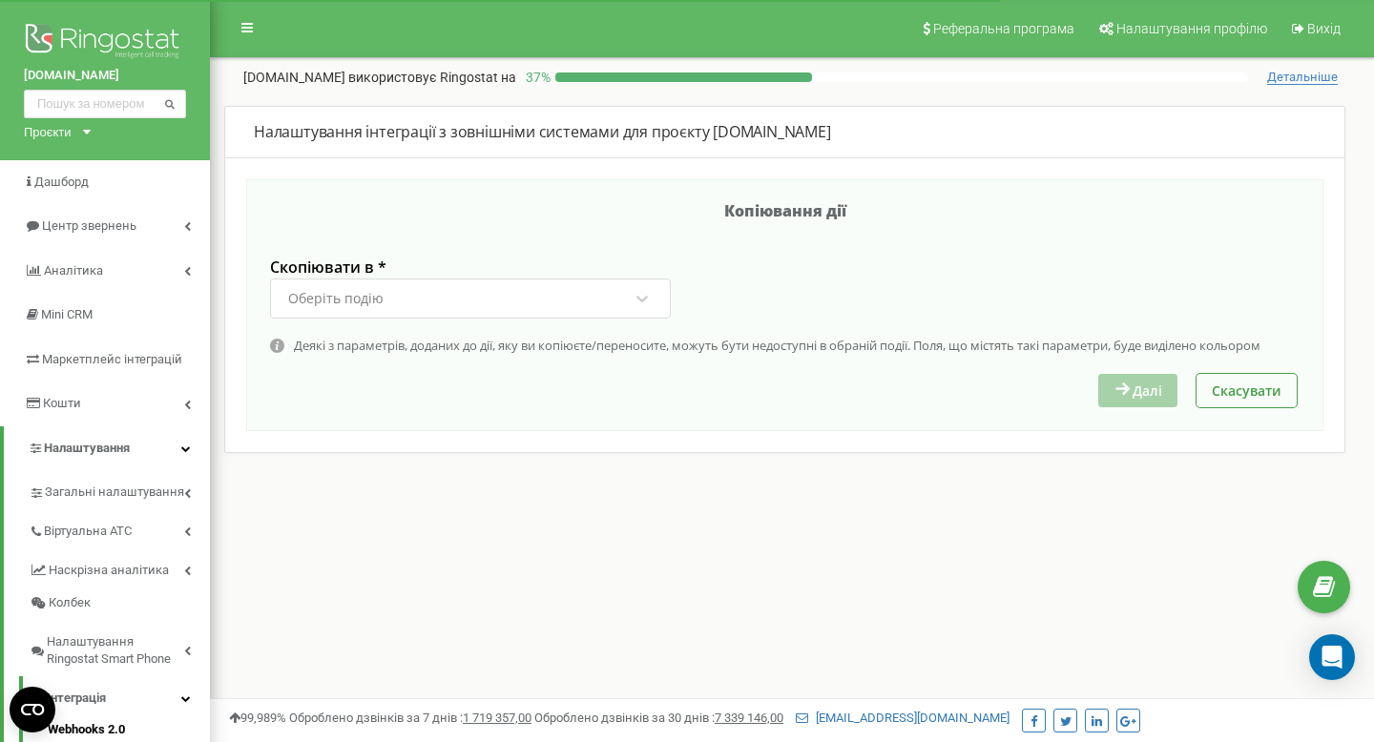
click at [526, 314] on div "Оберіть подію" at bounding box center [458, 298] width 344 height 32
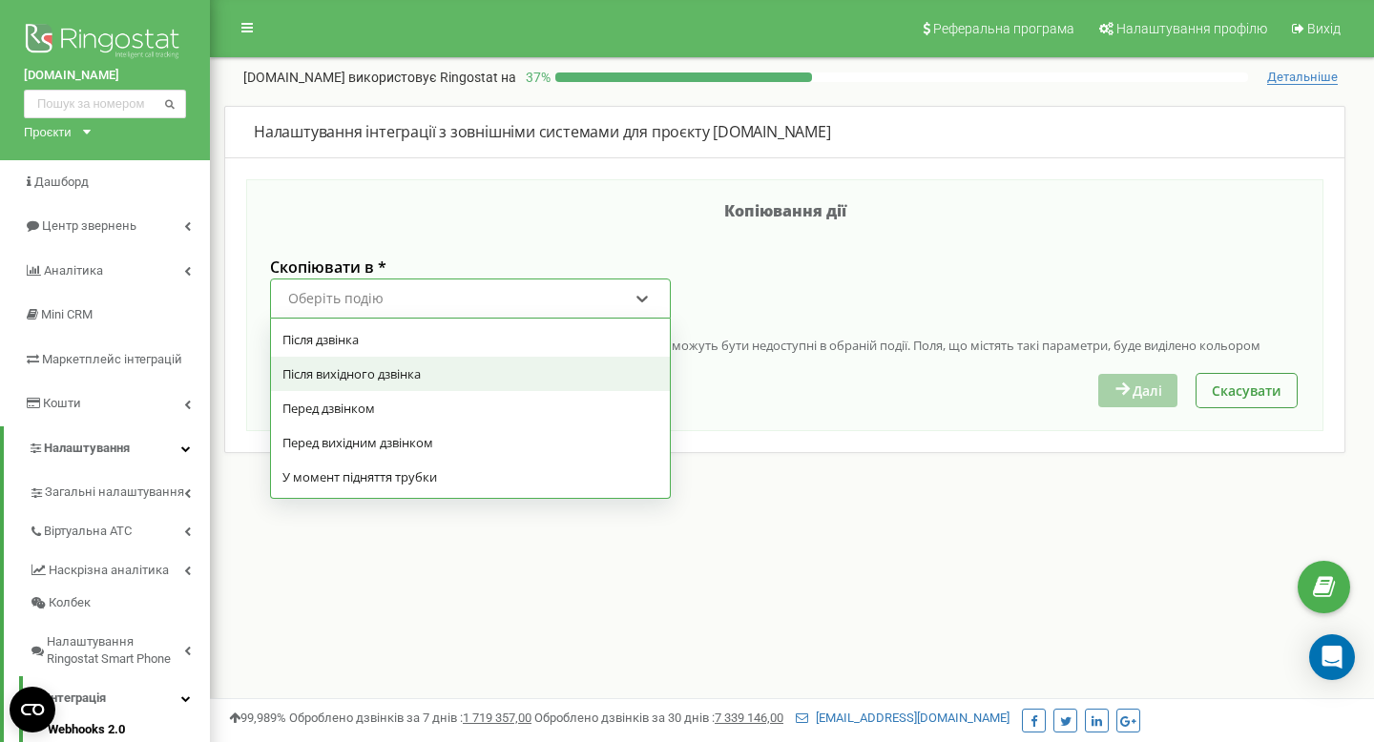
click at [479, 372] on div "Після вихідного дзвінка" at bounding box center [470, 374] width 399 height 34
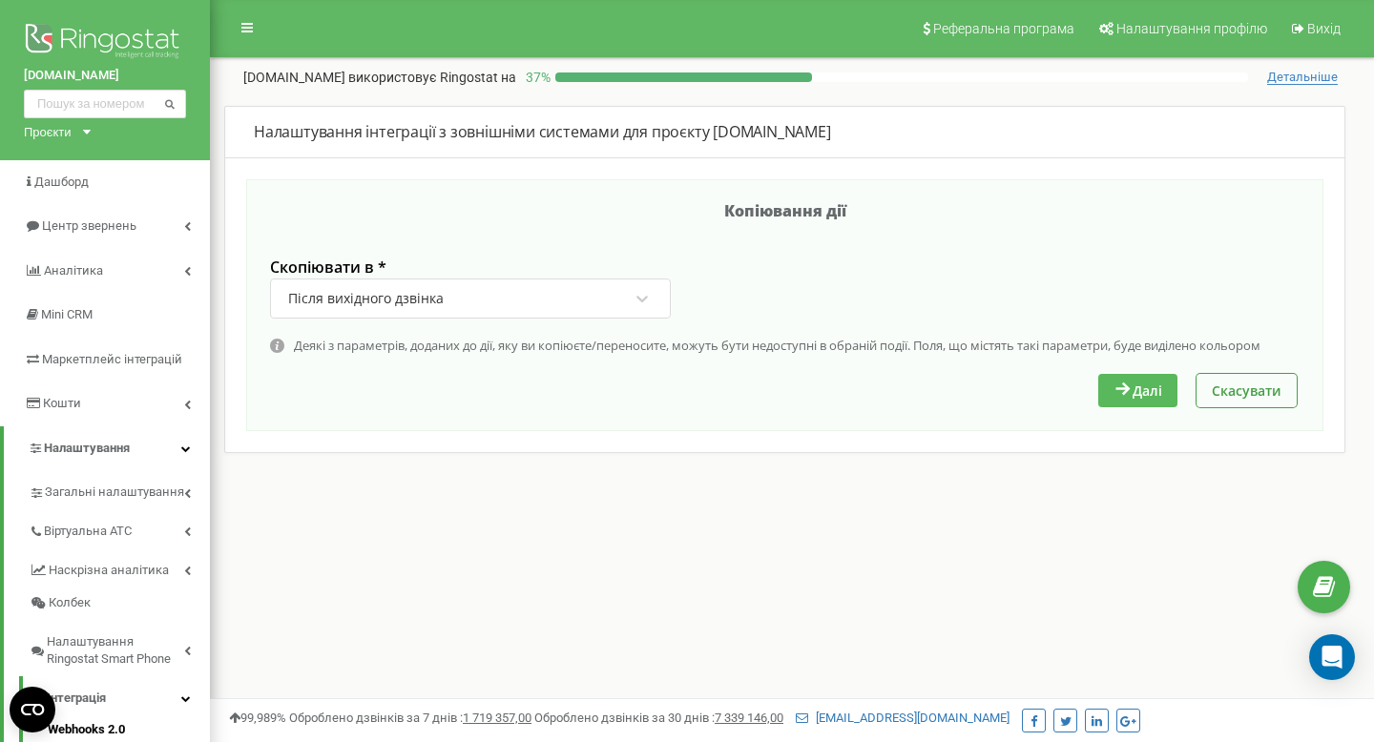
click at [1123, 393] on icon at bounding box center [1122, 388] width 14 height 13
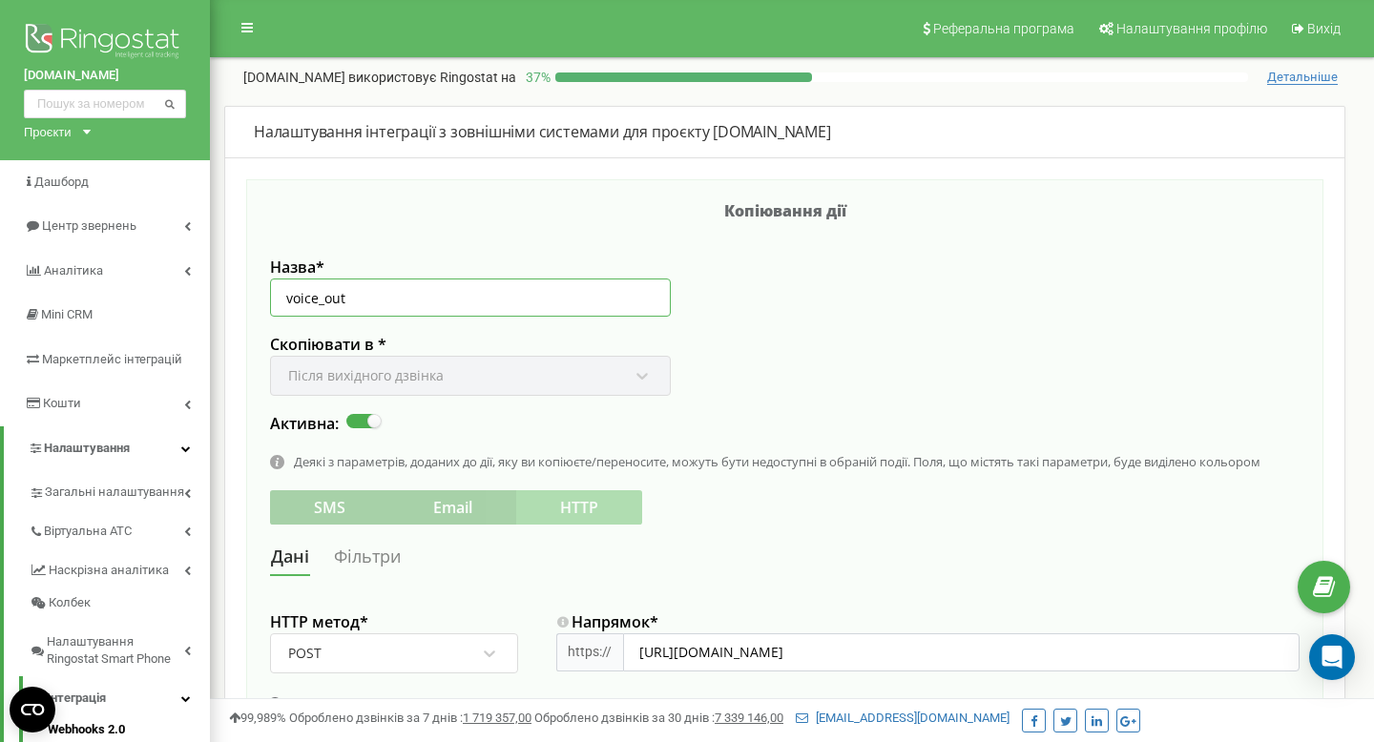
click at [578, 311] on input "voice_out" at bounding box center [470, 298] width 401 height 38
type input "с"
type input "calldone1111"
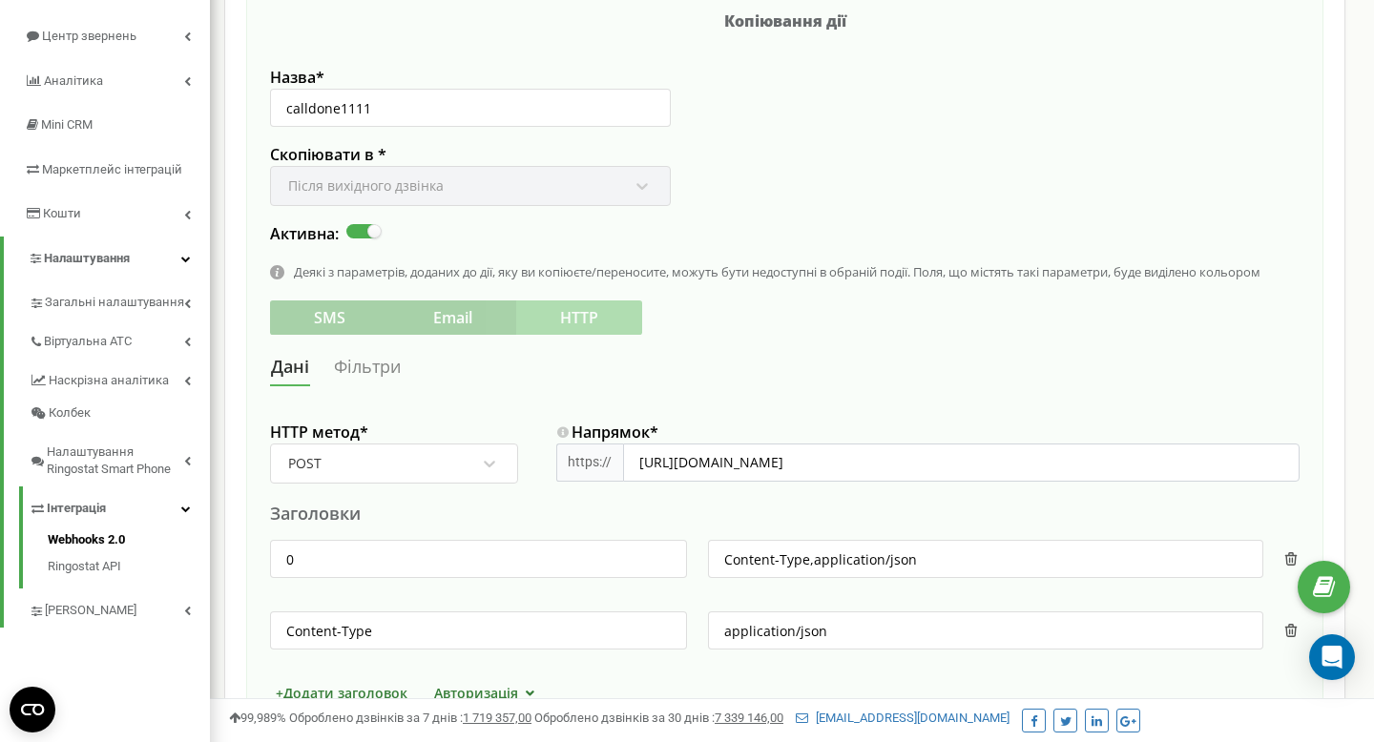
scroll to position [212, 0]
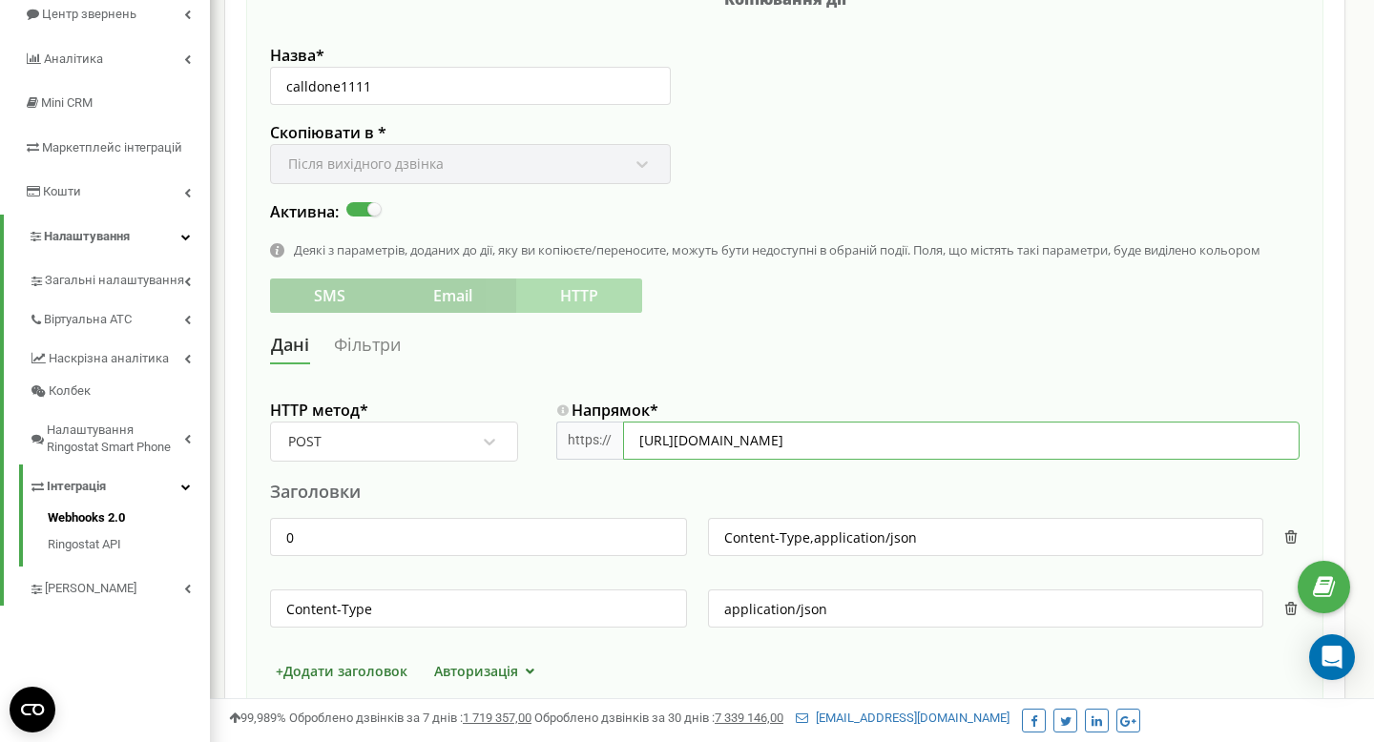
click at [803, 436] on input "[URL][DOMAIN_NAME]" at bounding box center [961, 441] width 677 height 38
paste input "[DOMAIN_NAME][URL]"
type input "[URL][DOMAIN_NAME]"
click at [935, 354] on div "[PERSON_NAME]" at bounding box center [785, 345] width 1030 height 35
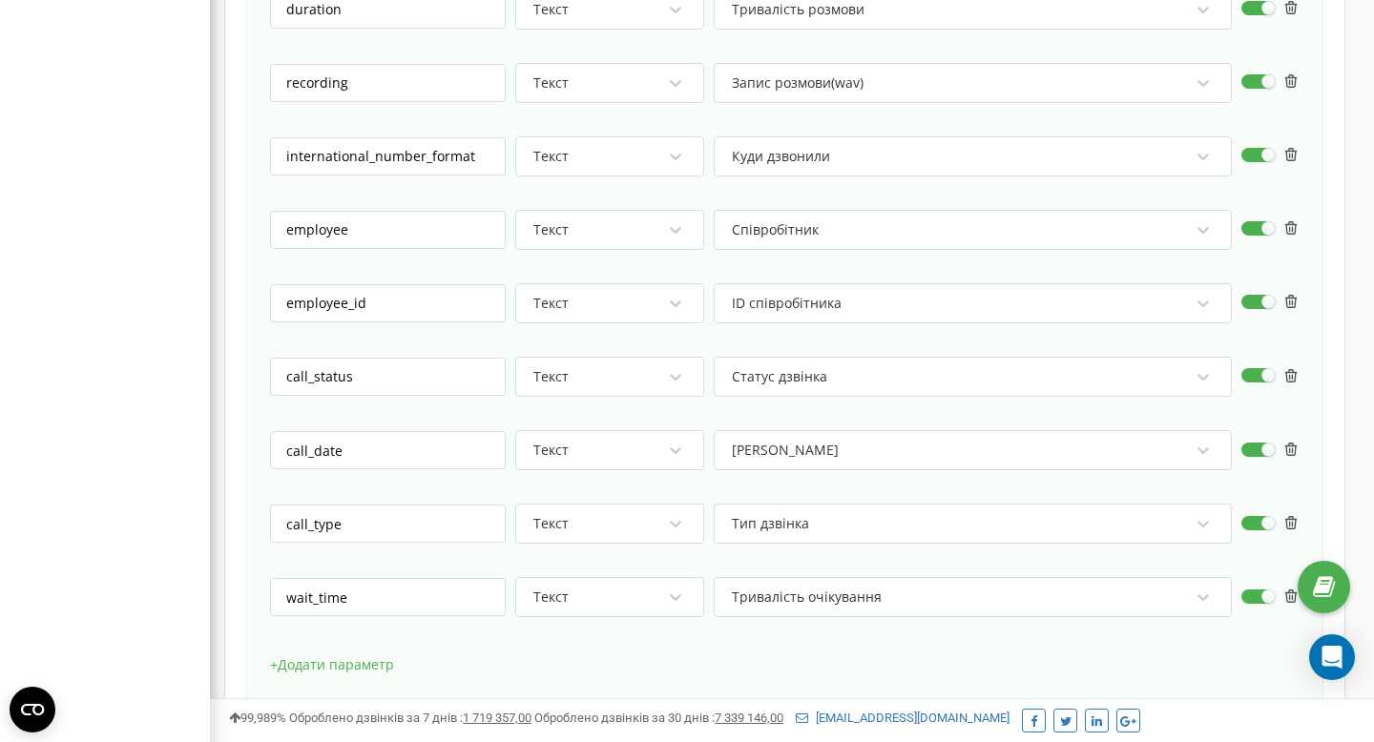
scroll to position [1228, 0]
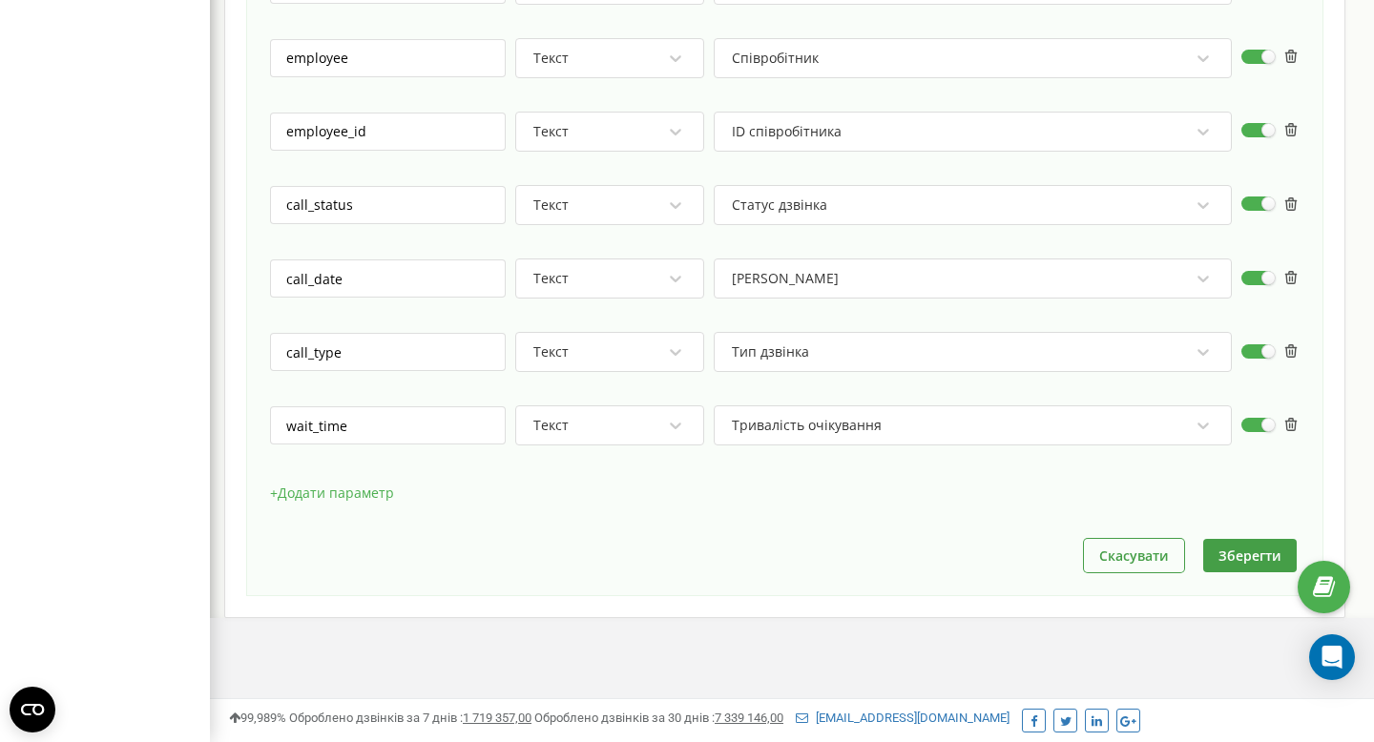
click at [1260, 552] on button "Зберегти" at bounding box center [1250, 555] width 94 height 33
